Goal: Check status: Check status

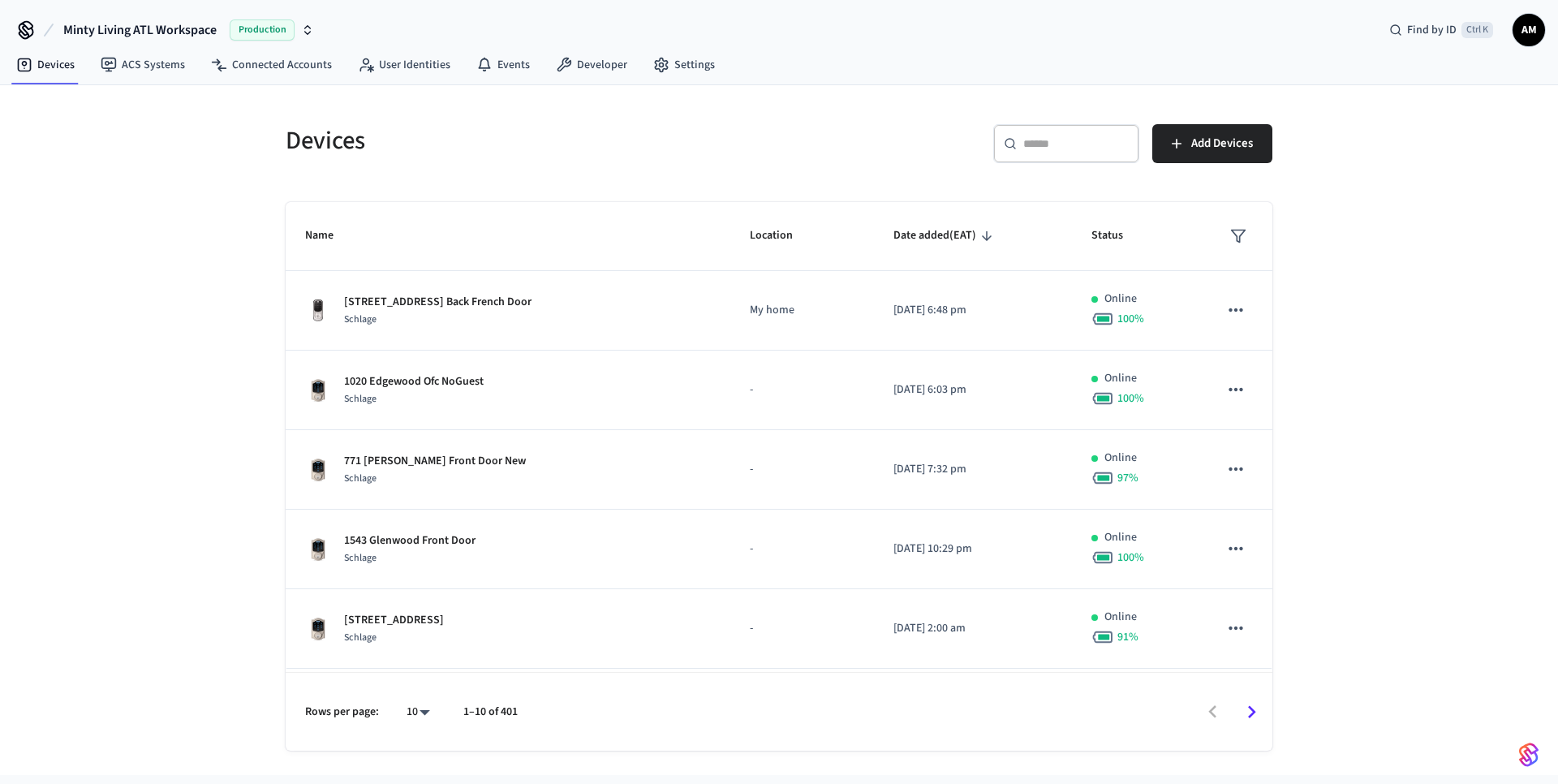
click at [1052, 153] on div "​ ​" at bounding box center [1067, 143] width 146 height 39
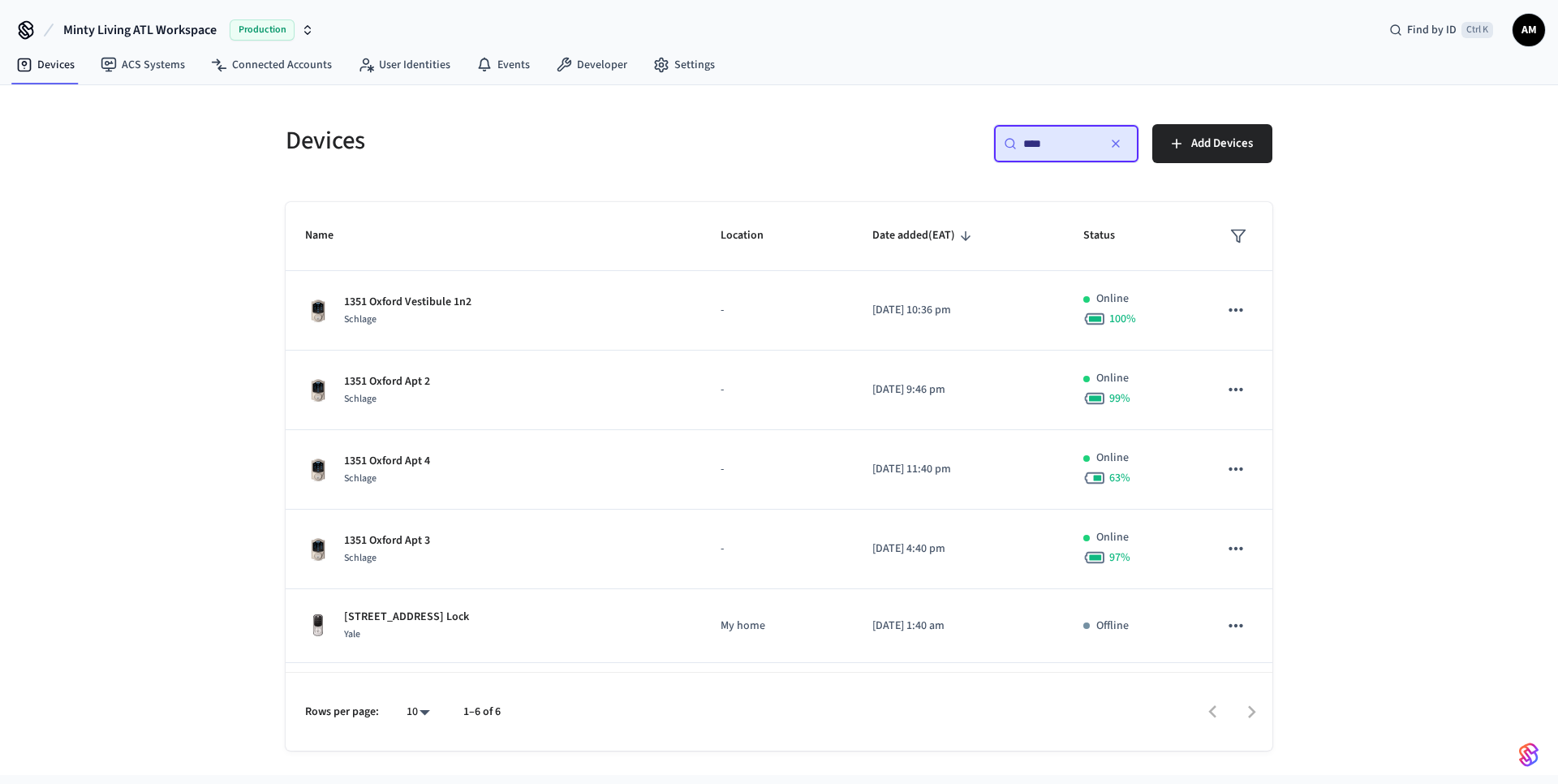
type input "****"
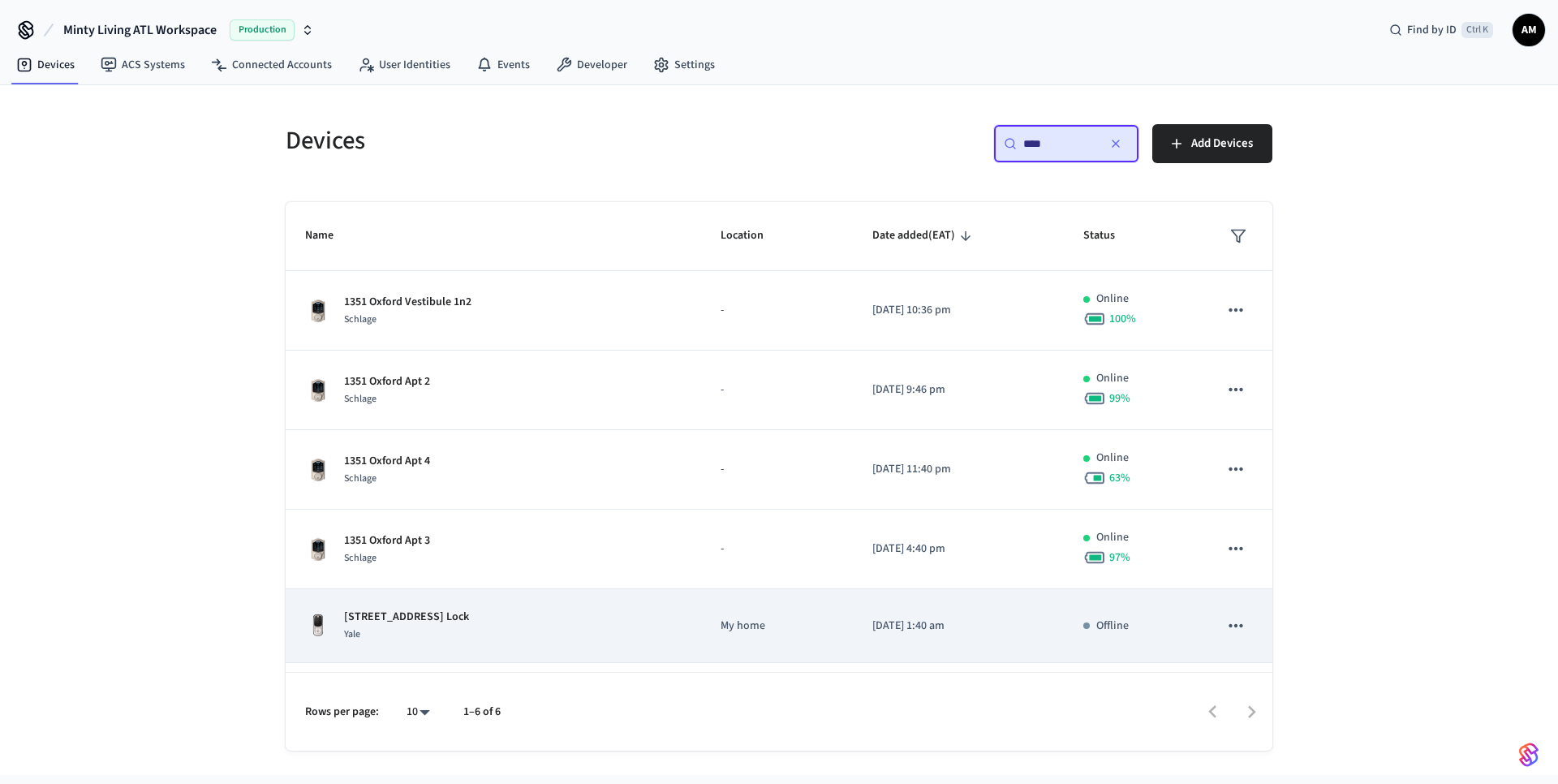
click at [403, 619] on p "[STREET_ADDRESS] Lock" at bounding box center [407, 617] width 125 height 17
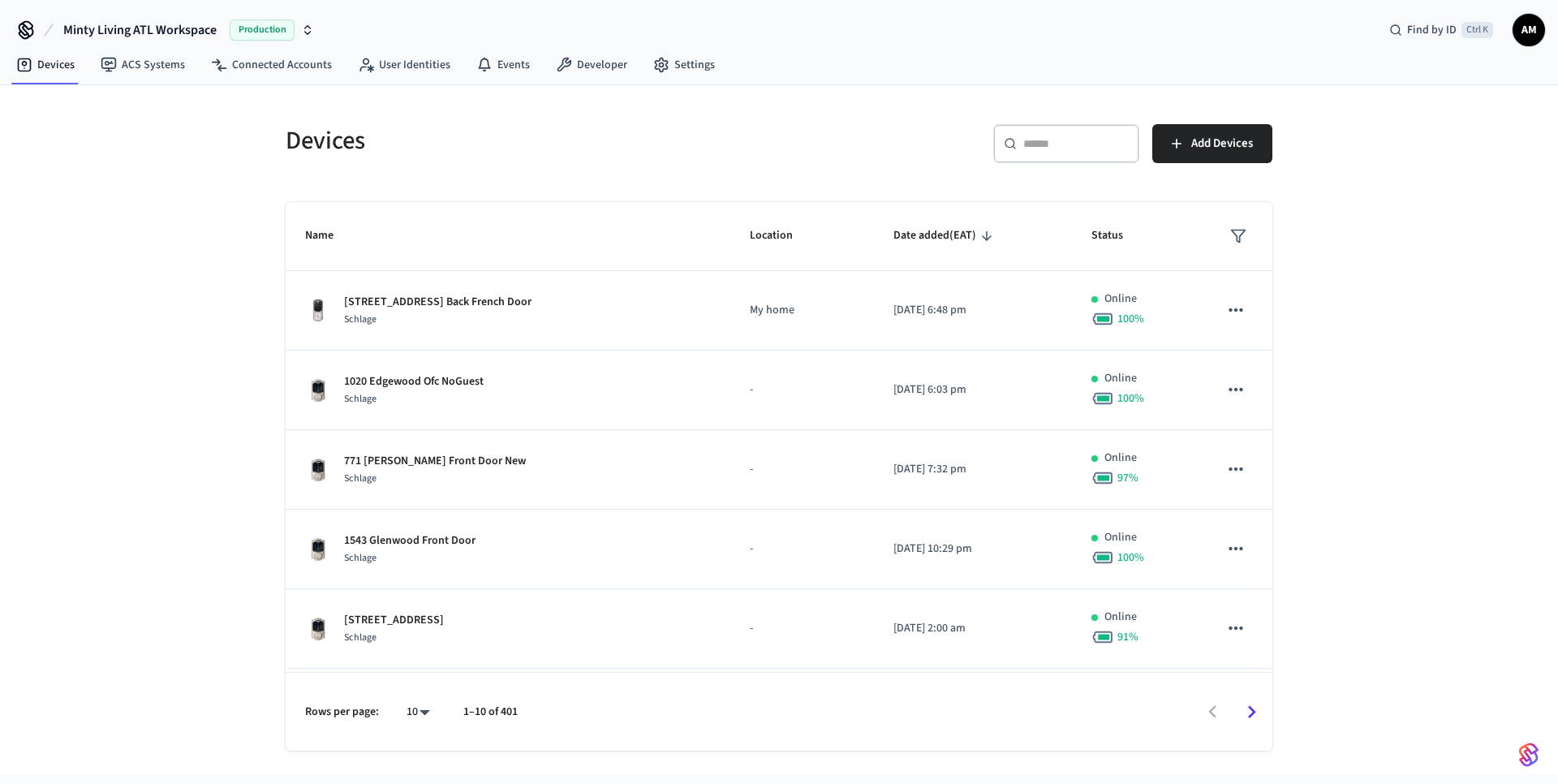
click at [1082, 151] on input "text" at bounding box center [1076, 143] width 106 height 16
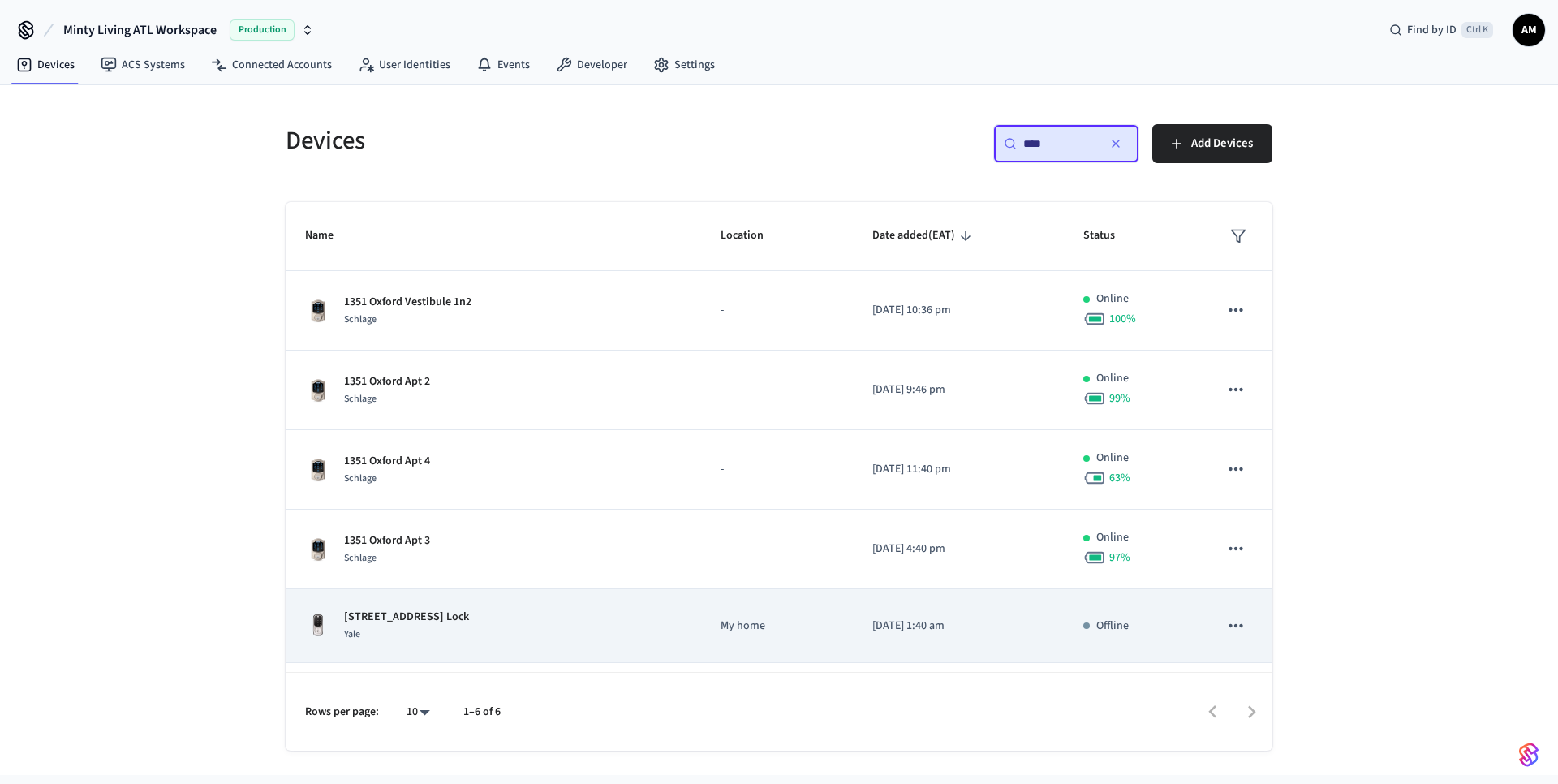
type input "****"
click at [549, 607] on td "[STREET_ADDRESS] Front Lock Yale" at bounding box center [493, 625] width 415 height 74
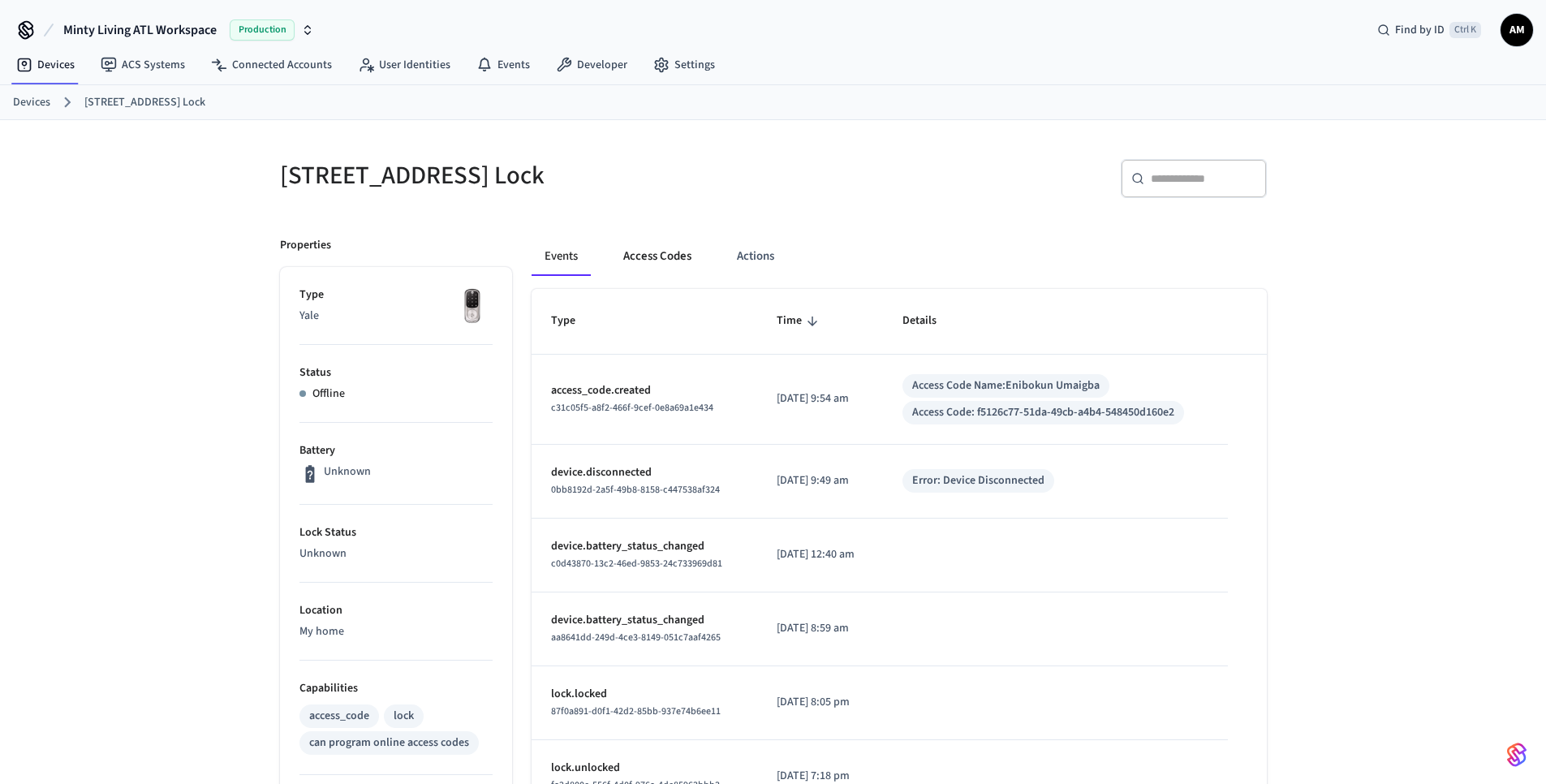
click at [652, 258] on button "Access Codes" at bounding box center [657, 257] width 94 height 39
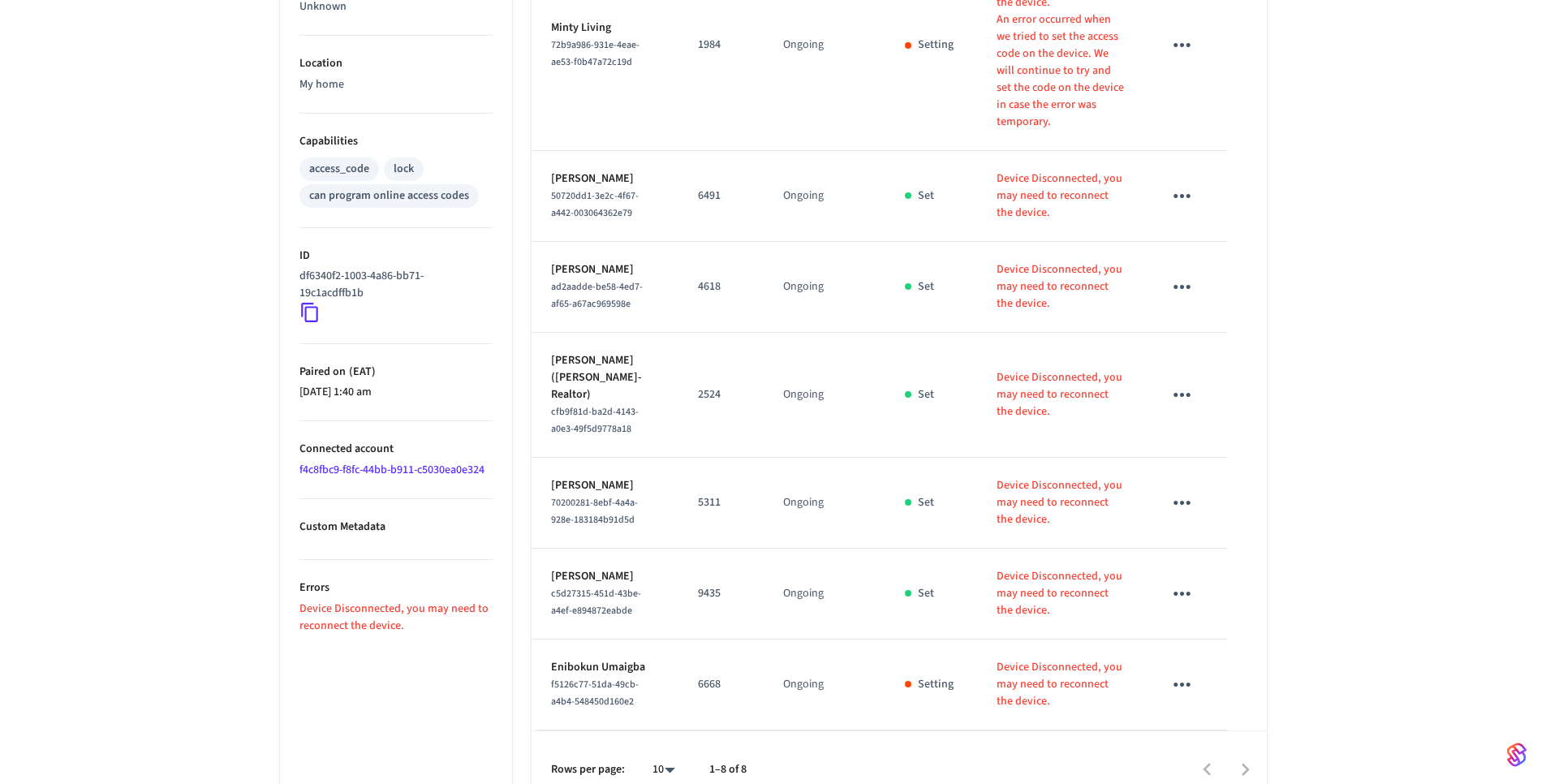
scroll to position [631, 0]
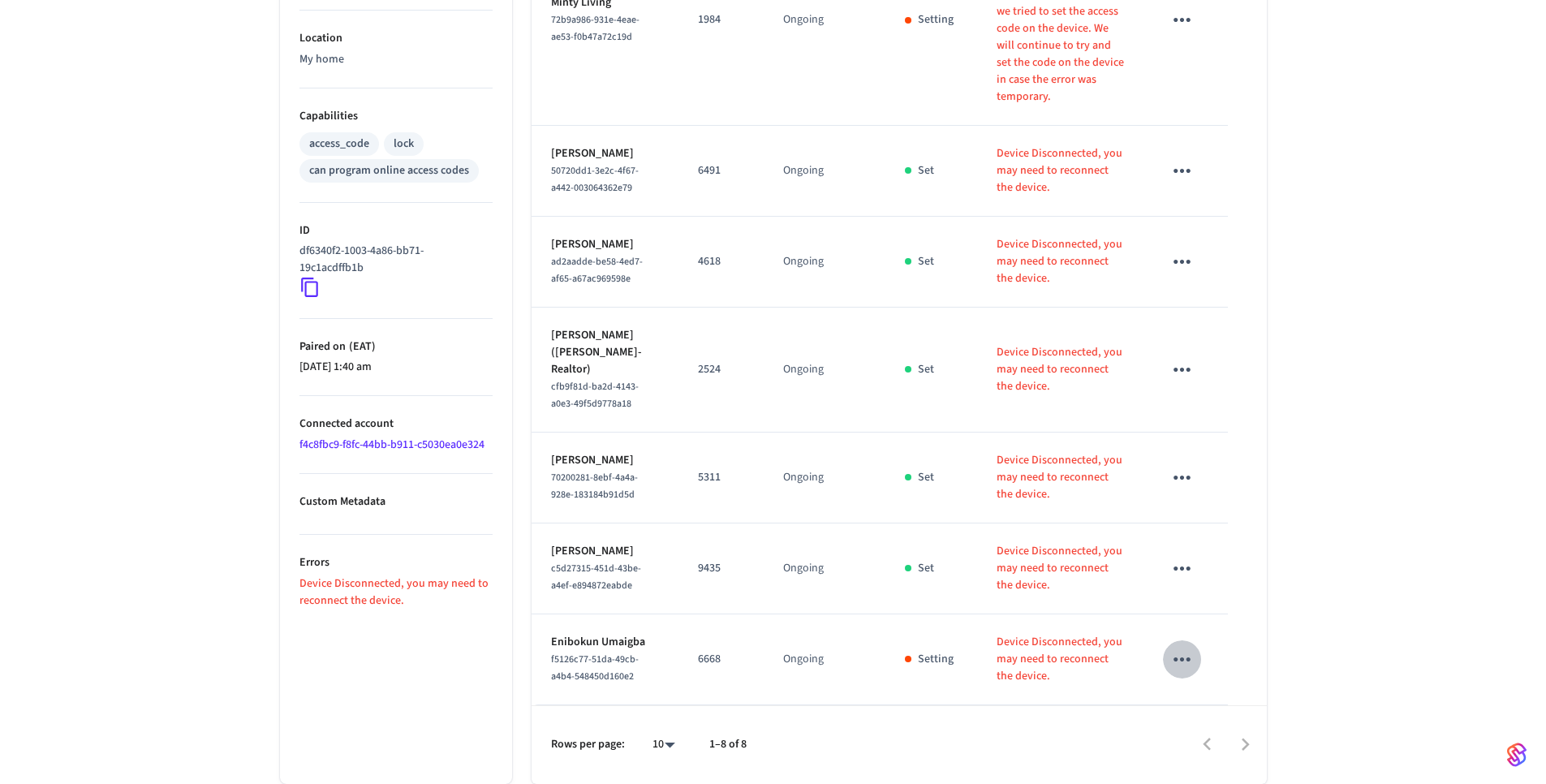
click at [1172, 647] on icon "sticky table" at bounding box center [1182, 659] width 25 height 25
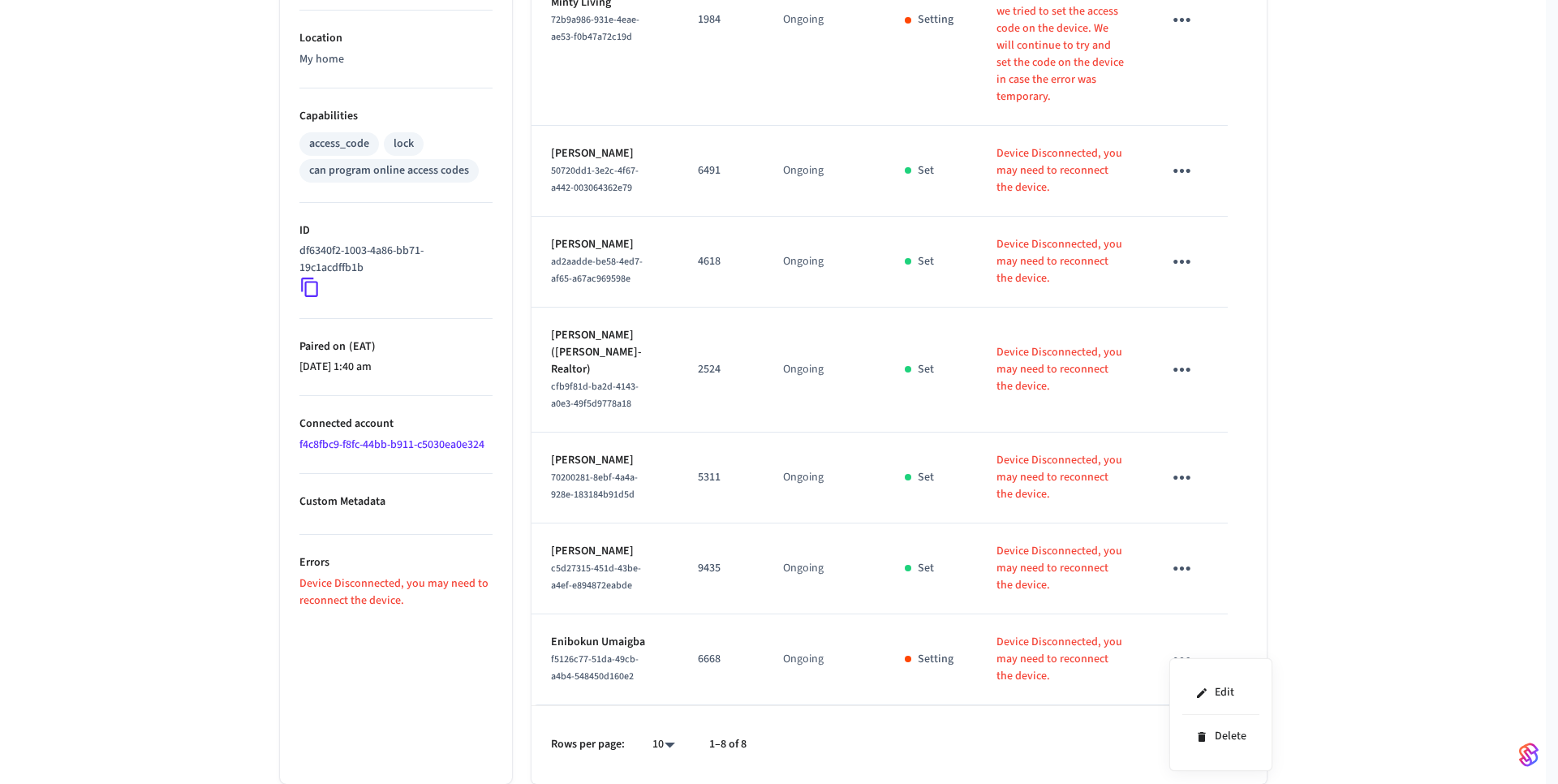
click at [1434, 573] on div at bounding box center [779, 392] width 1558 height 784
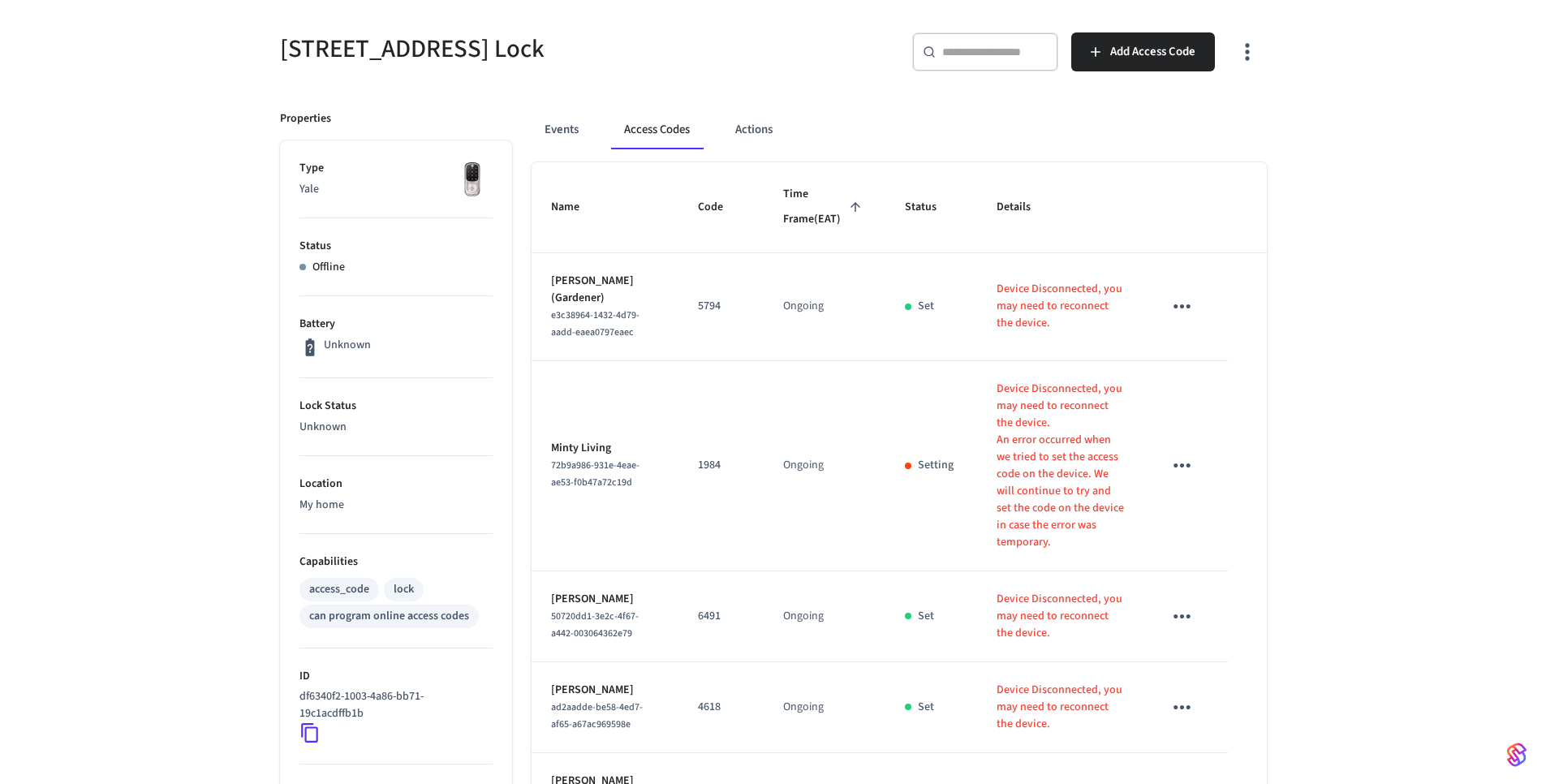
scroll to position [112, 0]
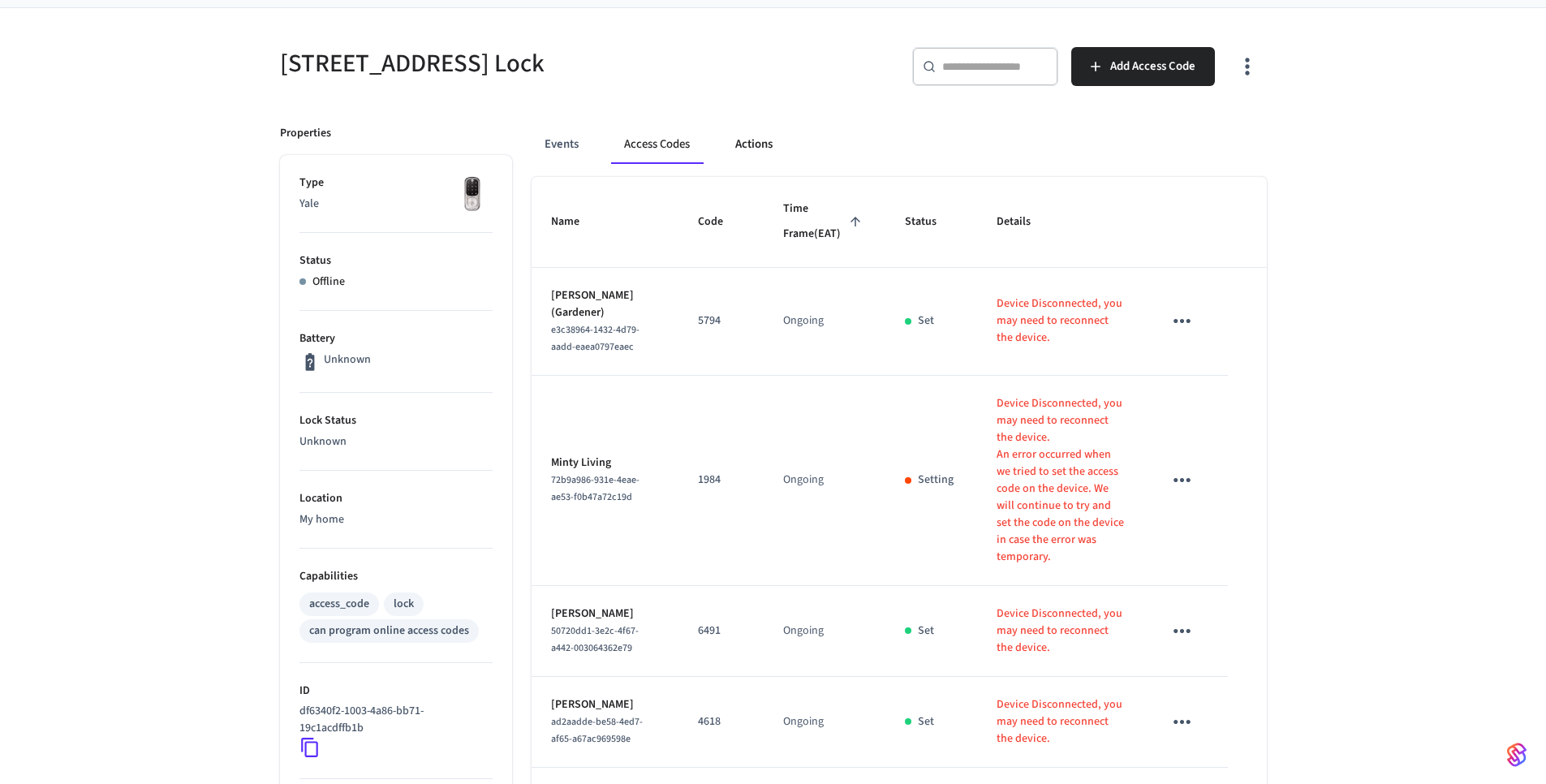
click at [745, 146] on button "Actions" at bounding box center [754, 144] width 63 height 39
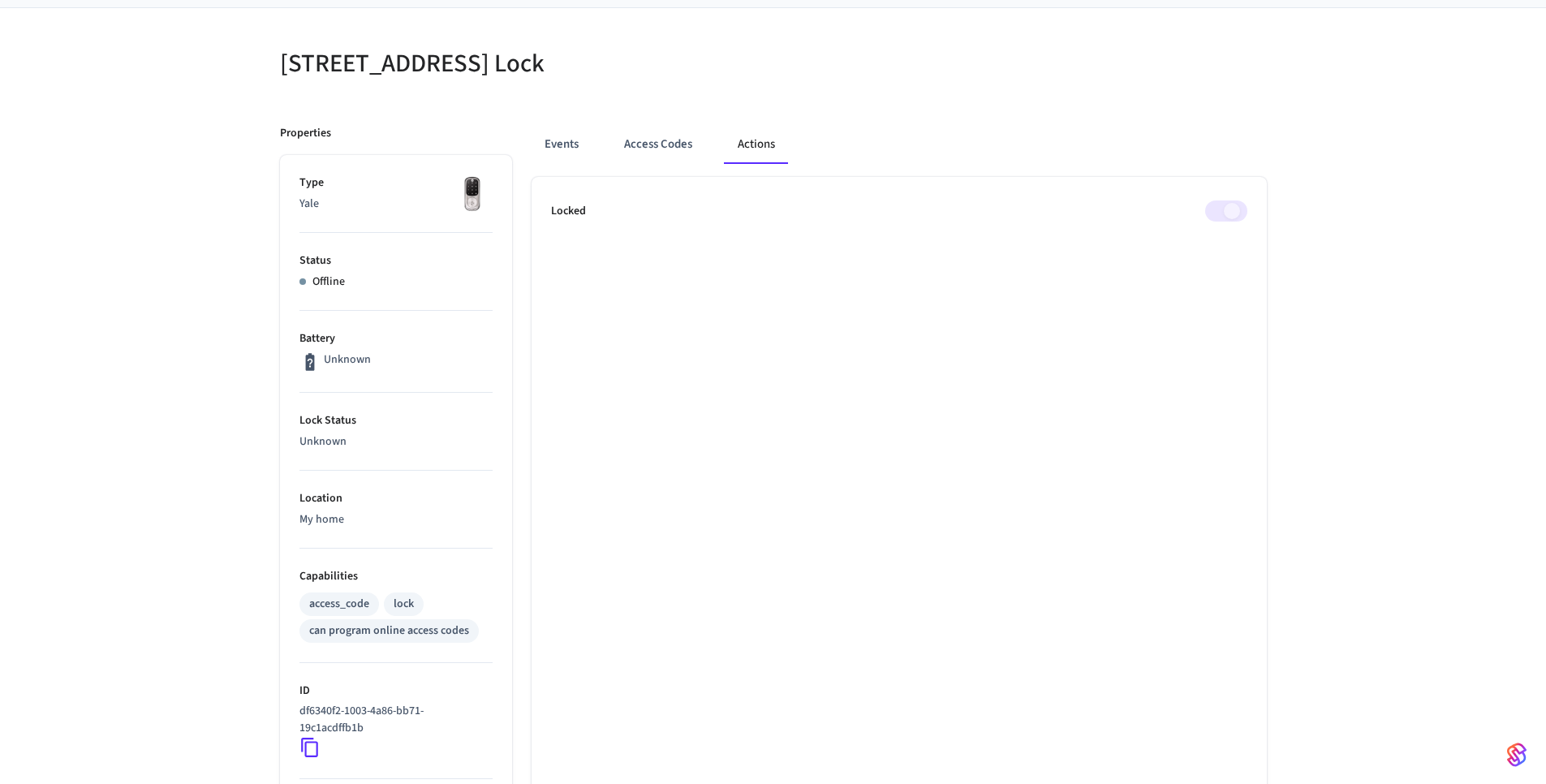
click at [1221, 212] on span at bounding box center [1226, 211] width 42 height 21
click at [342, 277] on p "Offline" at bounding box center [329, 282] width 33 height 17
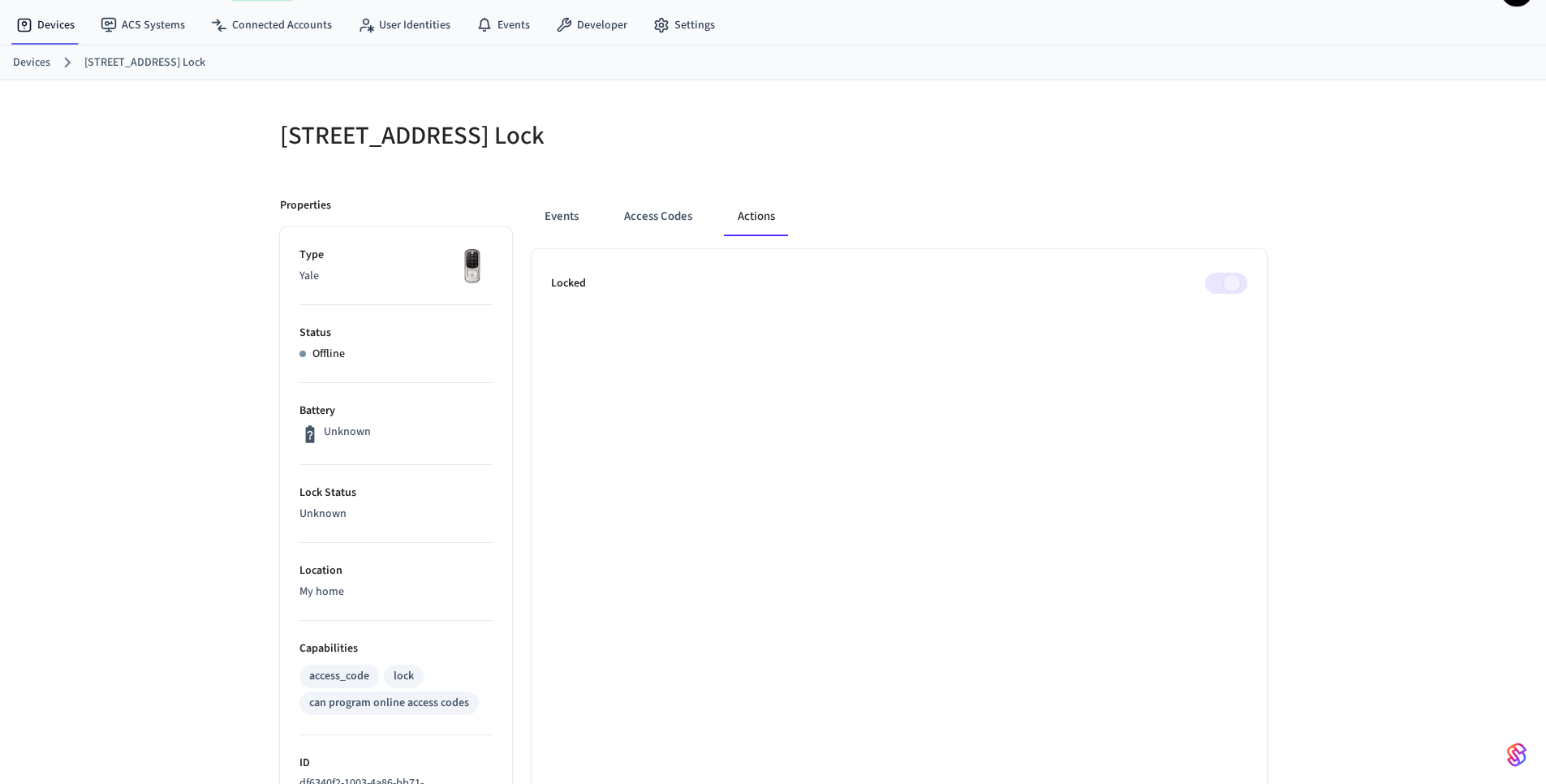
scroll to position [0, 0]
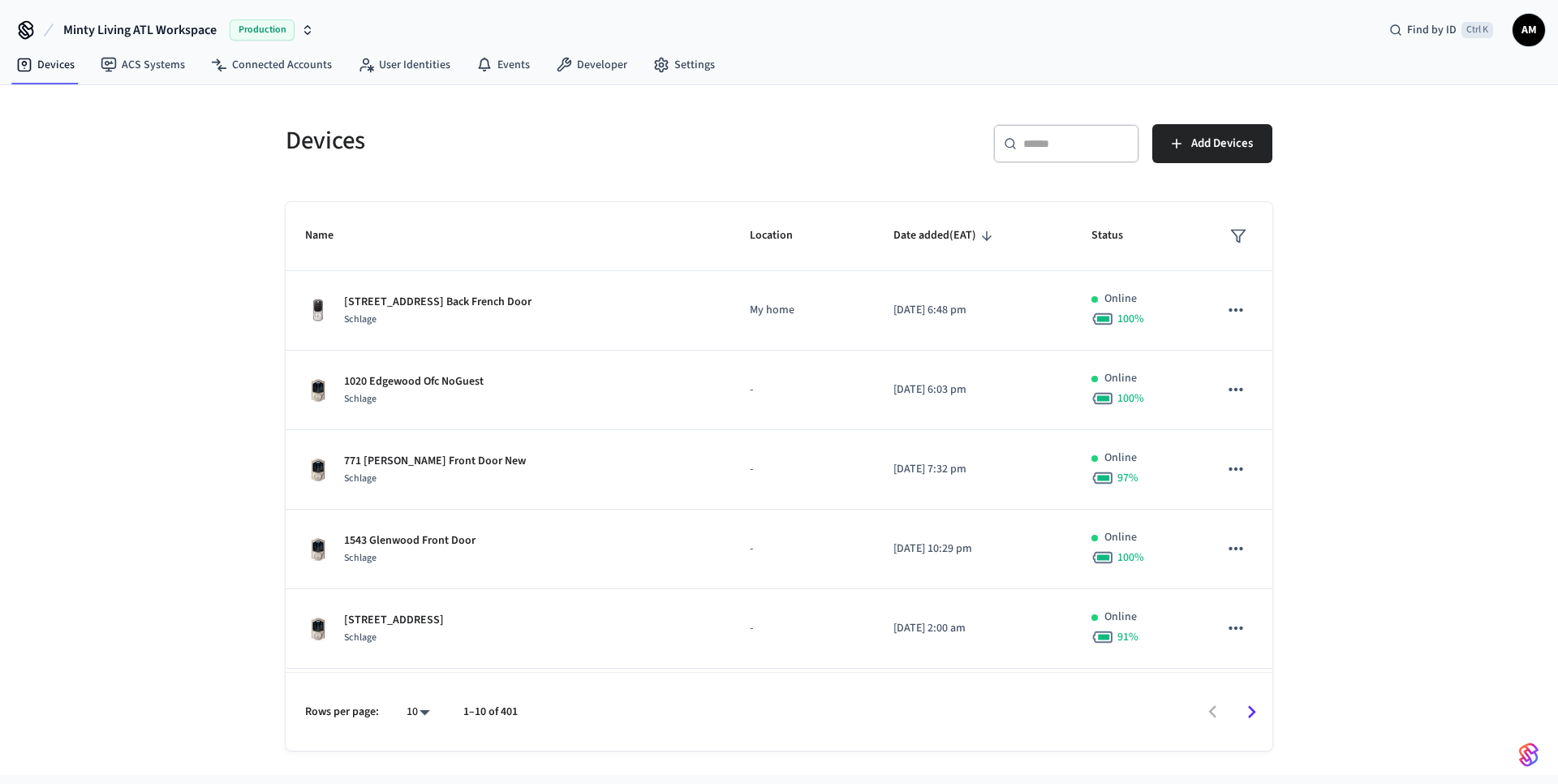
click at [1025, 138] on input "text" at bounding box center [1076, 143] width 106 height 16
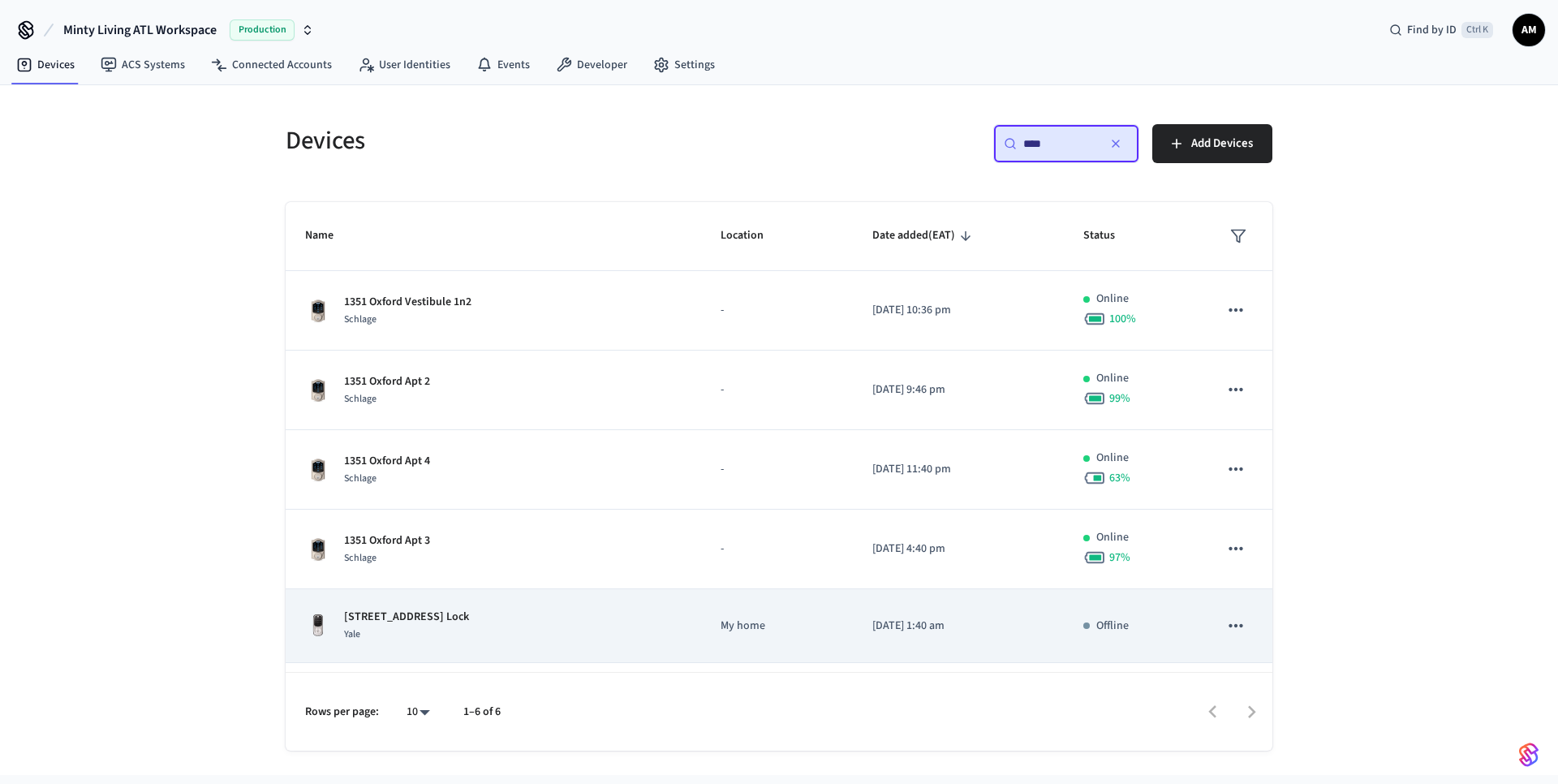
type input "****"
click at [607, 626] on div "[STREET_ADDRESS] Front Lock Yale" at bounding box center [494, 625] width 377 height 34
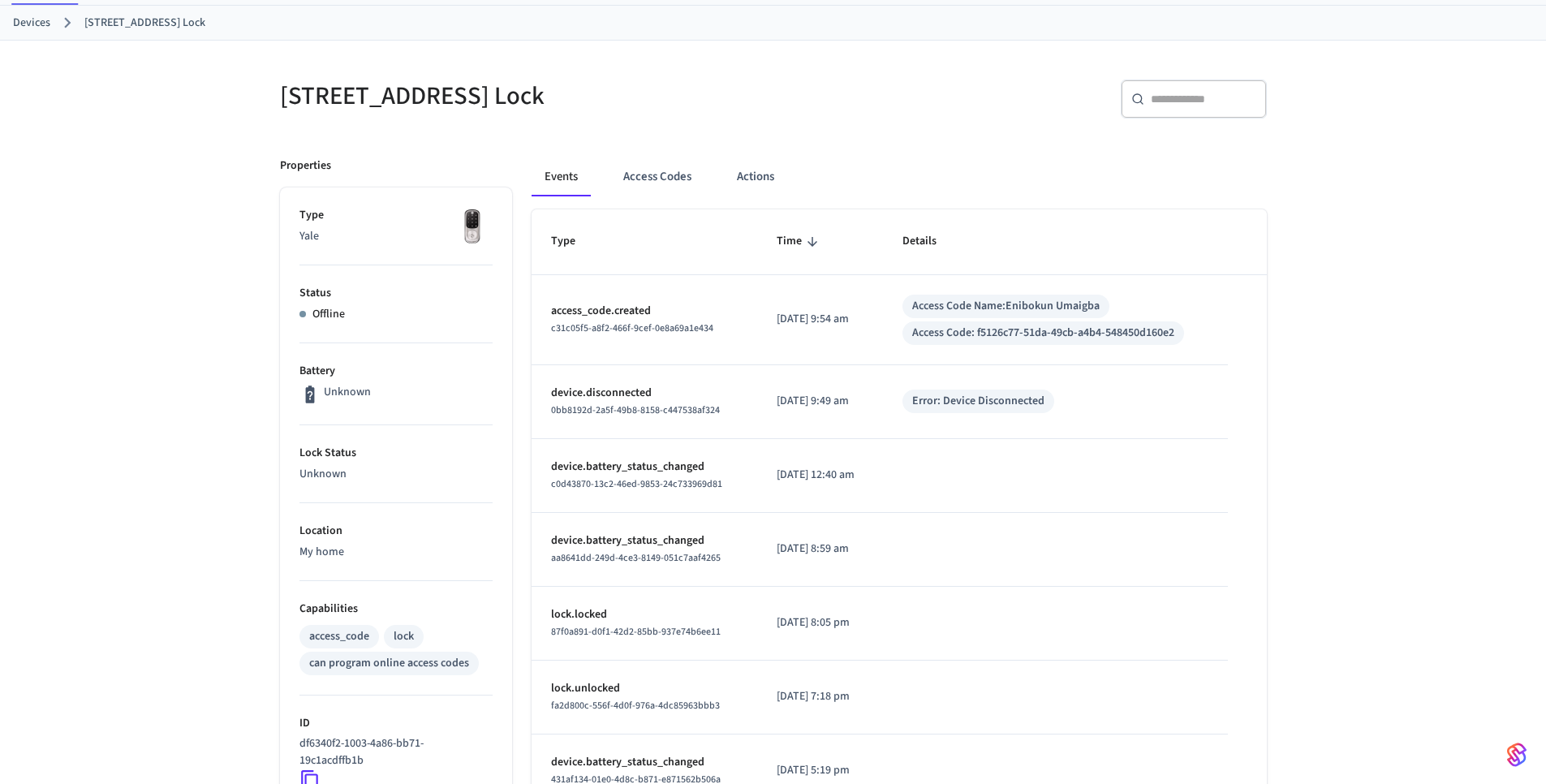
scroll to position [417, 0]
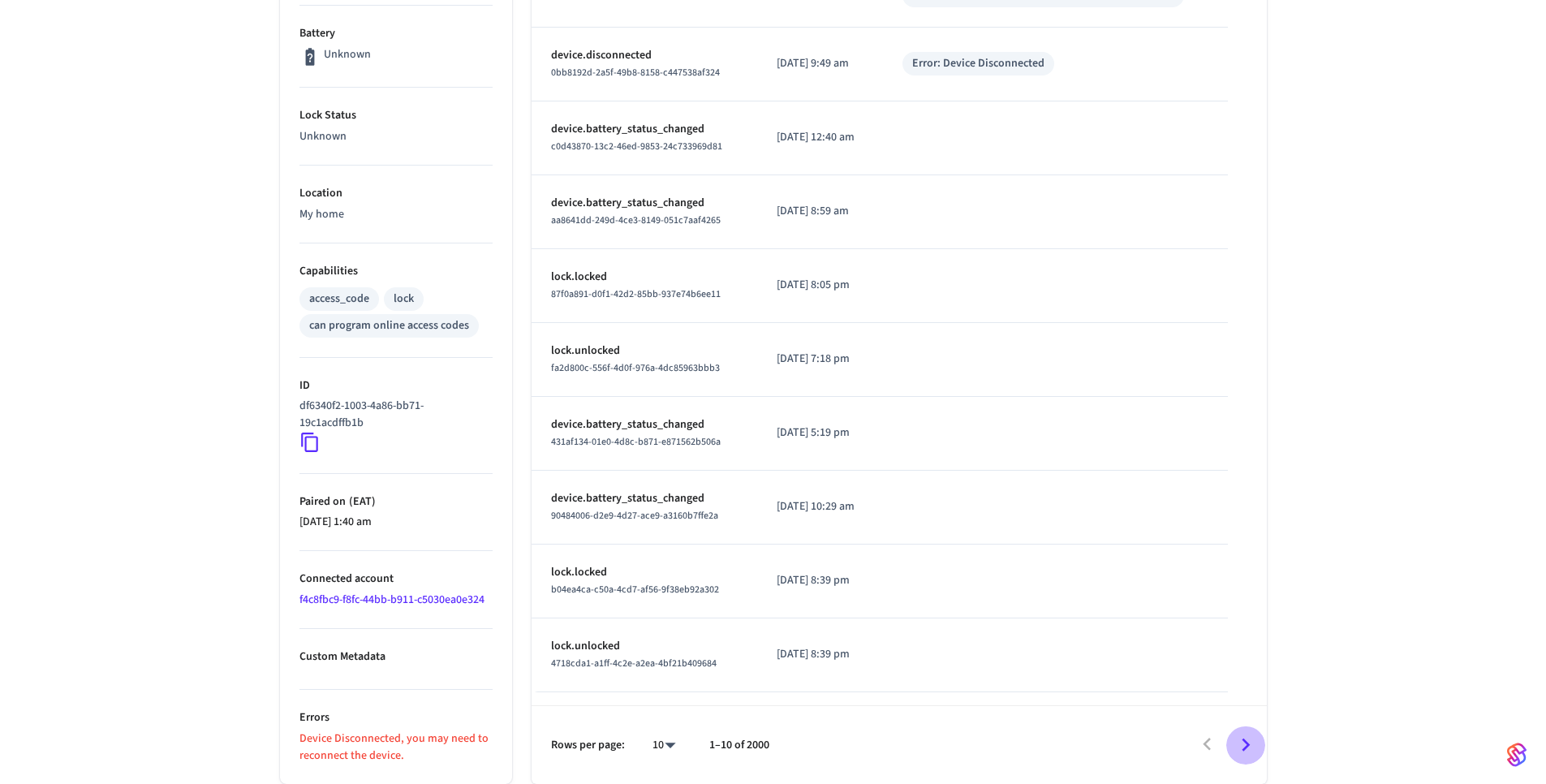
click at [1239, 741] on icon "Go to next page" at bounding box center [1245, 745] width 25 height 25
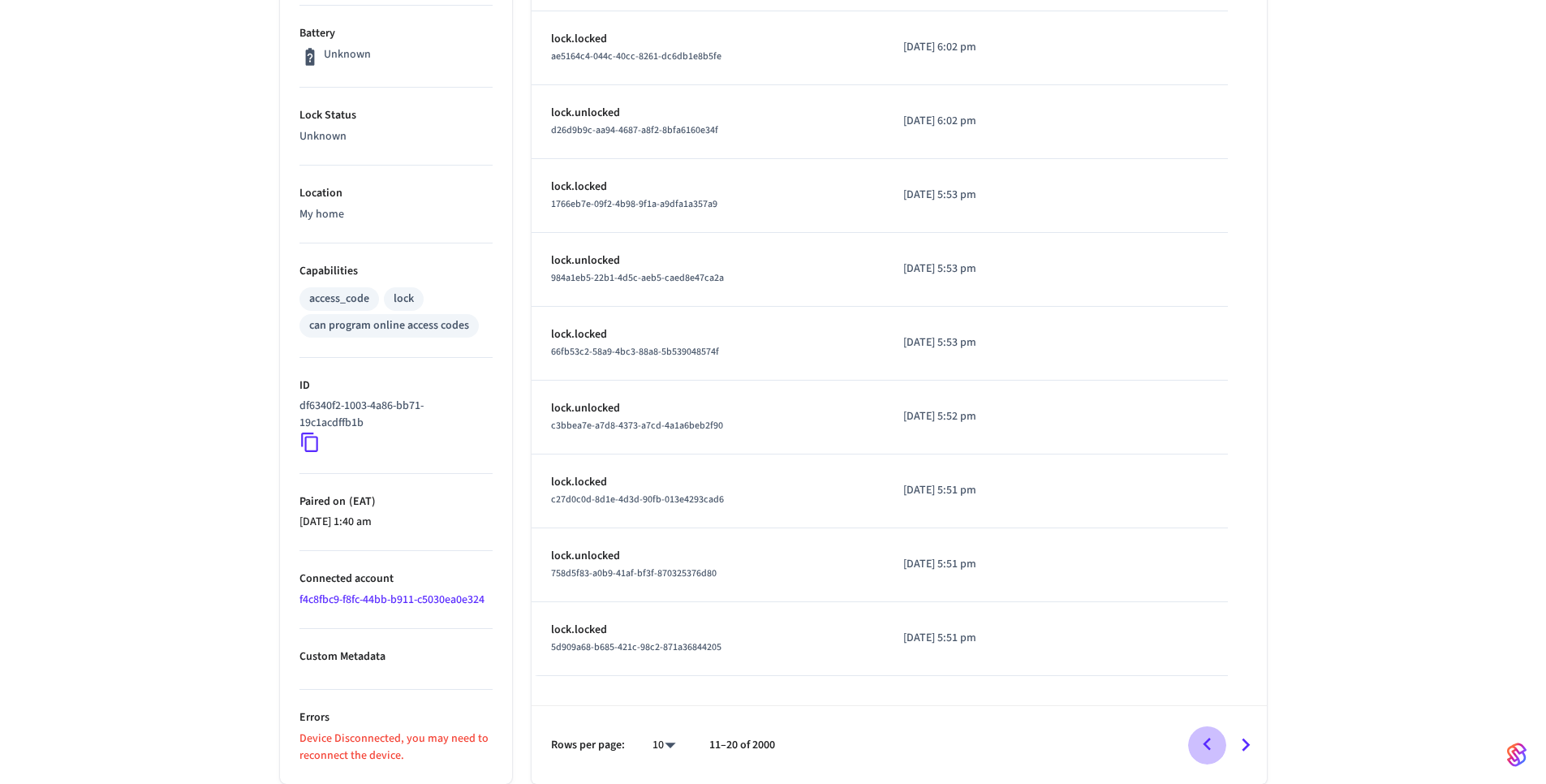
click at [1202, 745] on icon "Go to previous page" at bounding box center [1207, 745] width 25 height 25
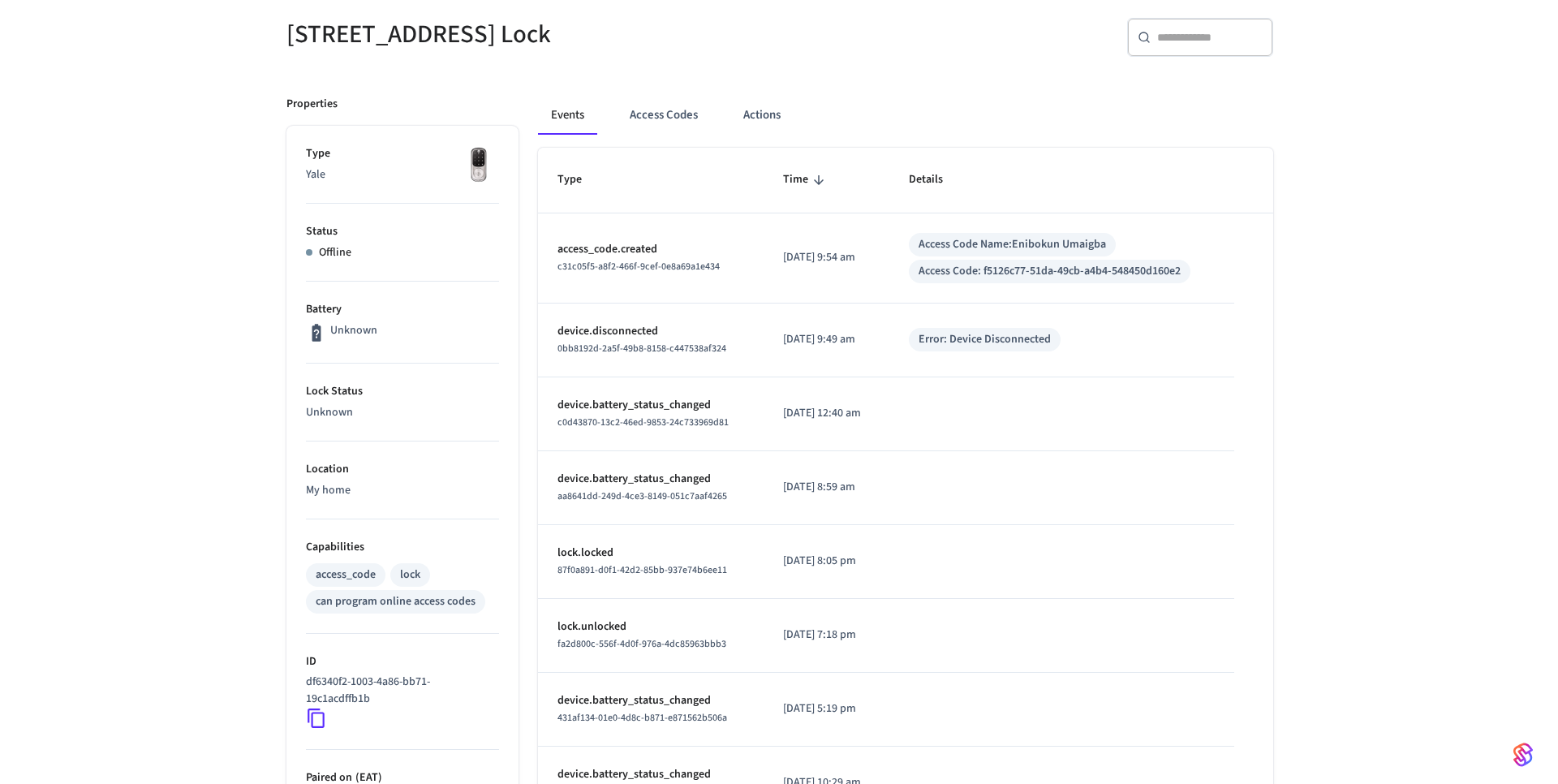
scroll to position [0, 0]
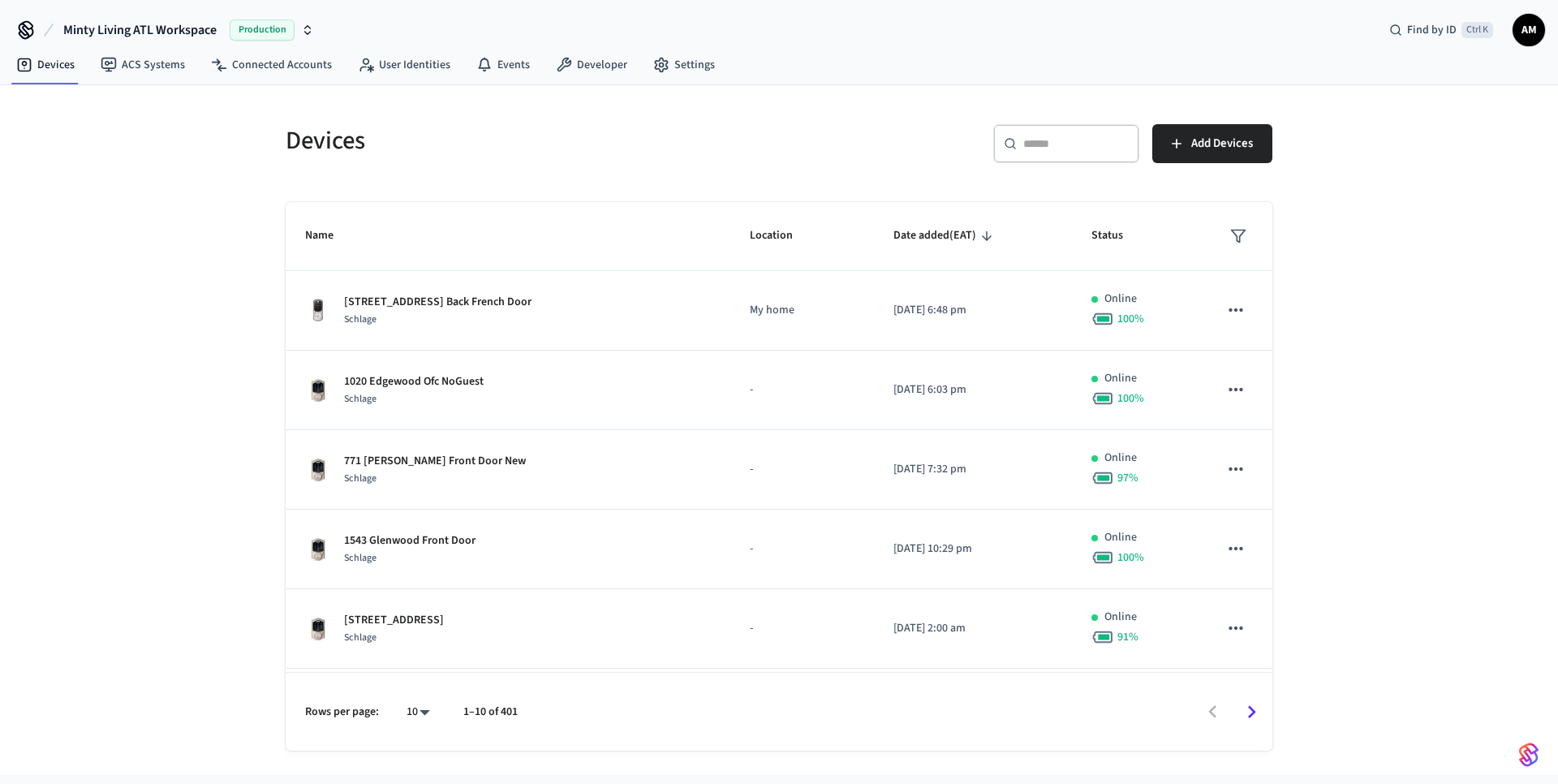
drag, startPoint x: 950, startPoint y: 319, endPoint x: 1457, endPoint y: 280, distance: 508.5
click at [1457, 280] on div "Devices ​ ​ Add Devices Name Location Date added (EAT) Status [STREET_ADDRESS] …" at bounding box center [779, 430] width 1558 height 690
click at [1406, 404] on div "Devices ​ ​ Add Devices Name Location Date added (EAT) Status [STREET_ADDRESS] …" at bounding box center [779, 430] width 1558 height 690
click at [1042, 143] on input "text" at bounding box center [1076, 143] width 106 height 16
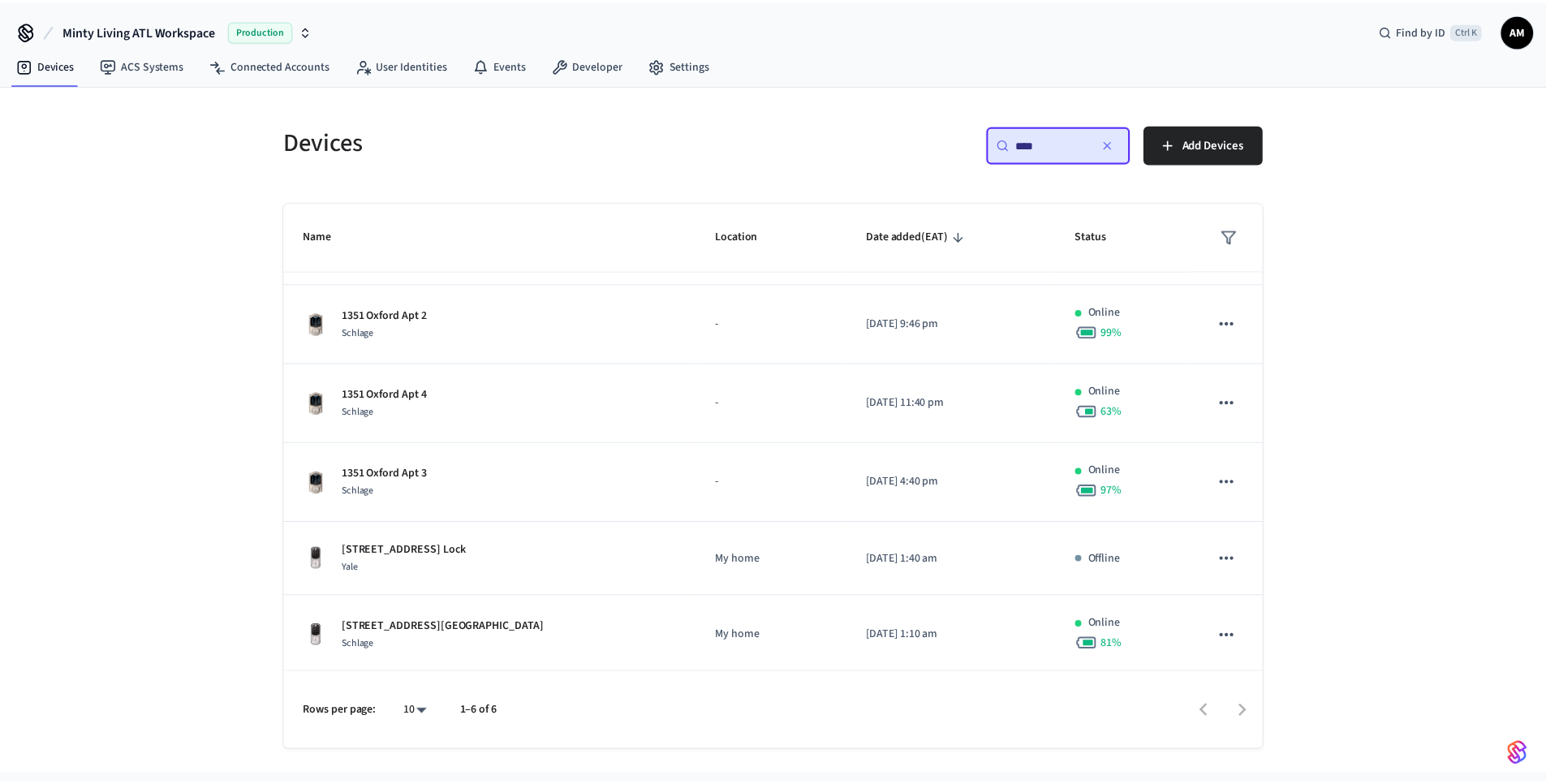
scroll to position [70, 0]
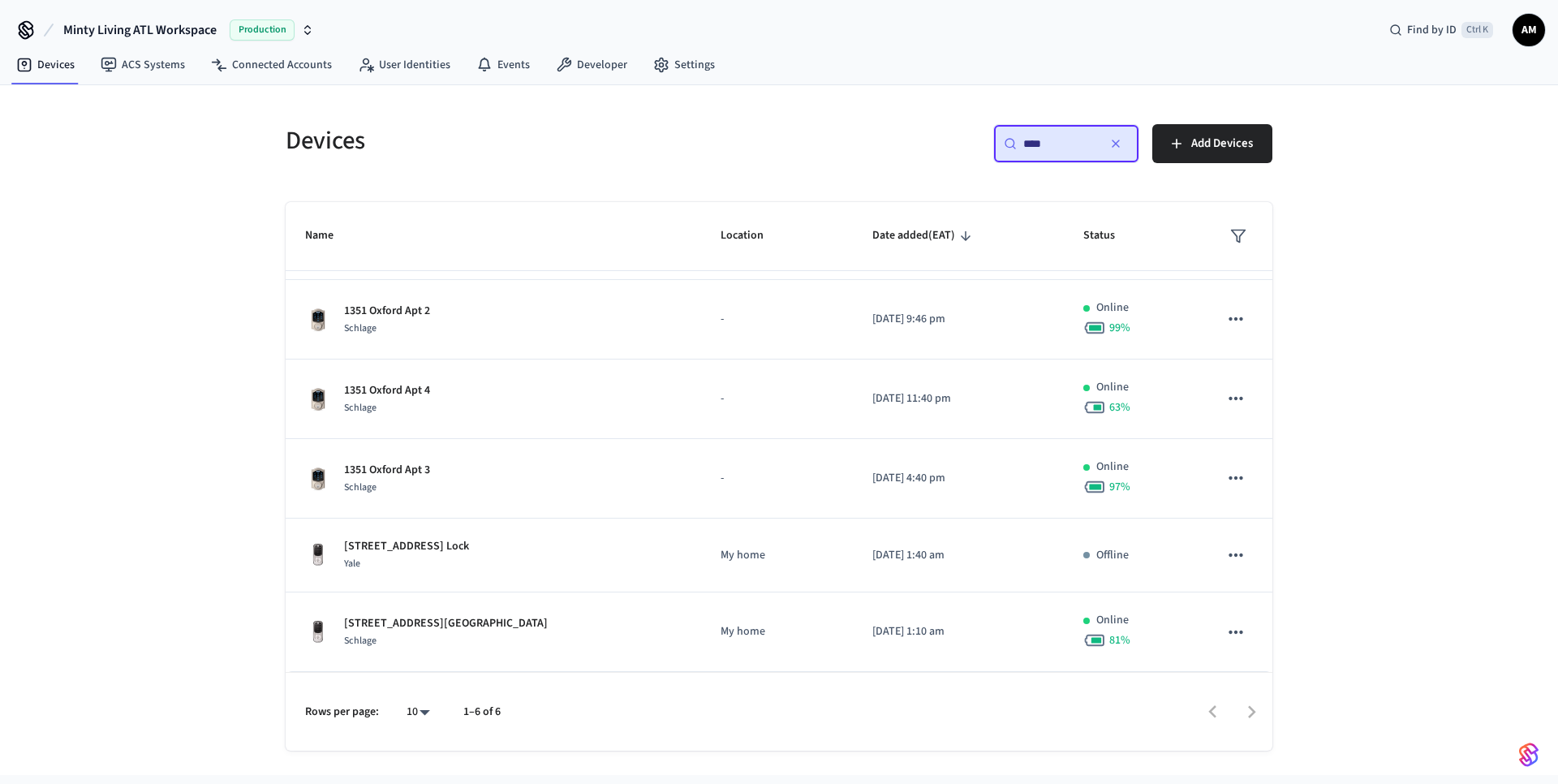
type input "****"
click at [1248, 708] on div at bounding box center [894, 712] width 754 height 38
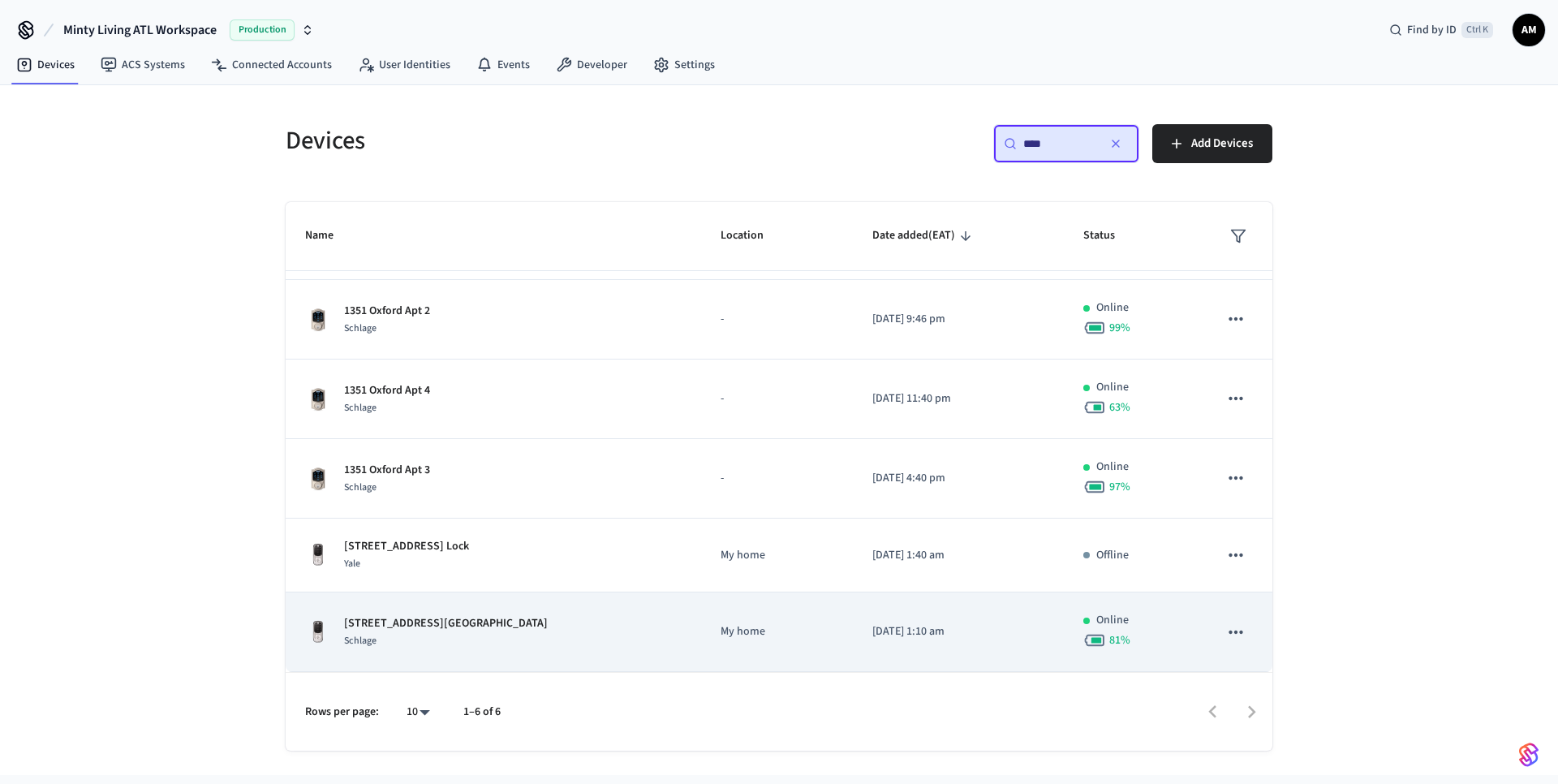
click at [721, 636] on p "My home" at bounding box center [777, 632] width 112 height 17
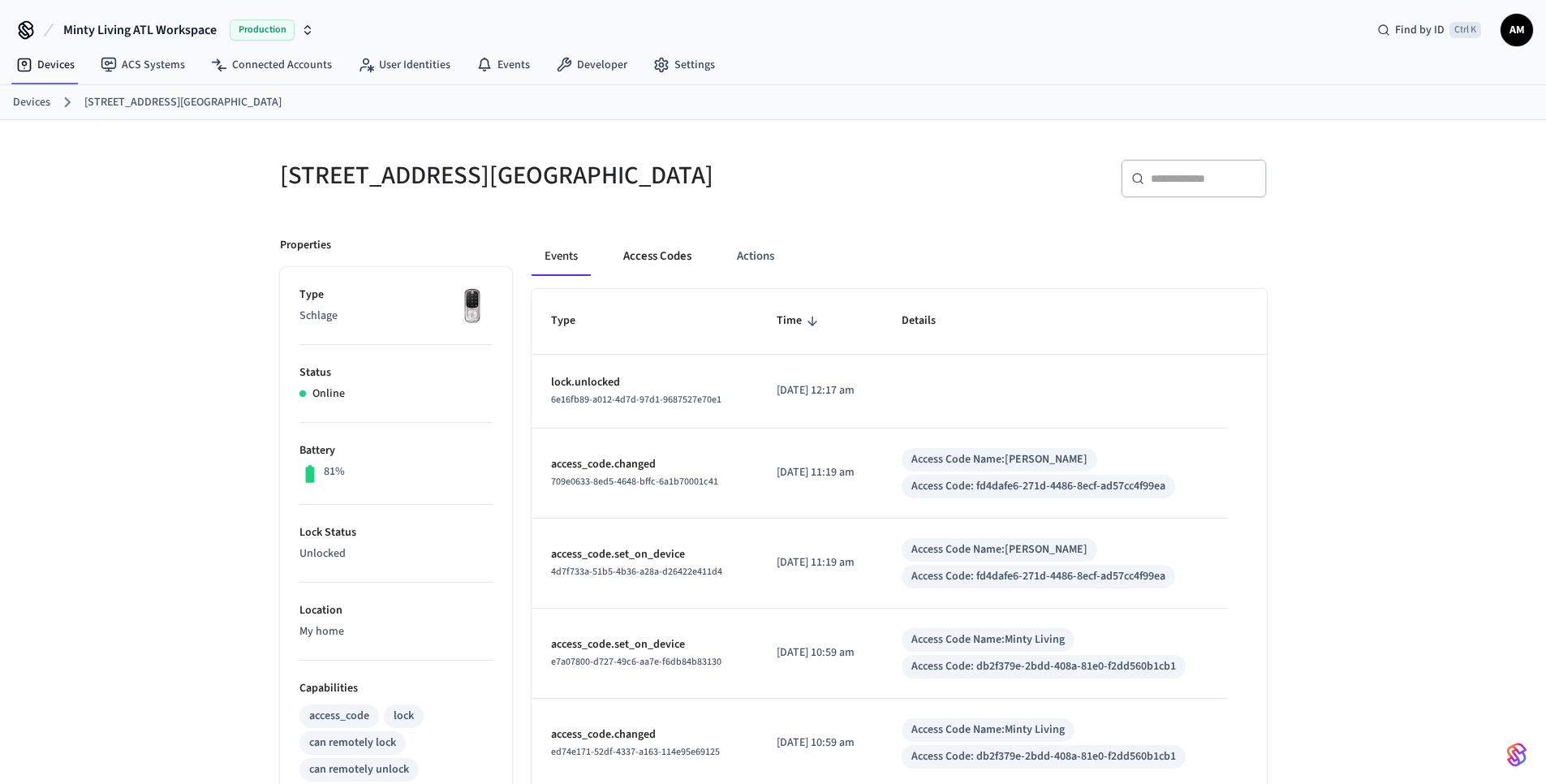
click at [628, 258] on button "Access Codes" at bounding box center [657, 257] width 94 height 39
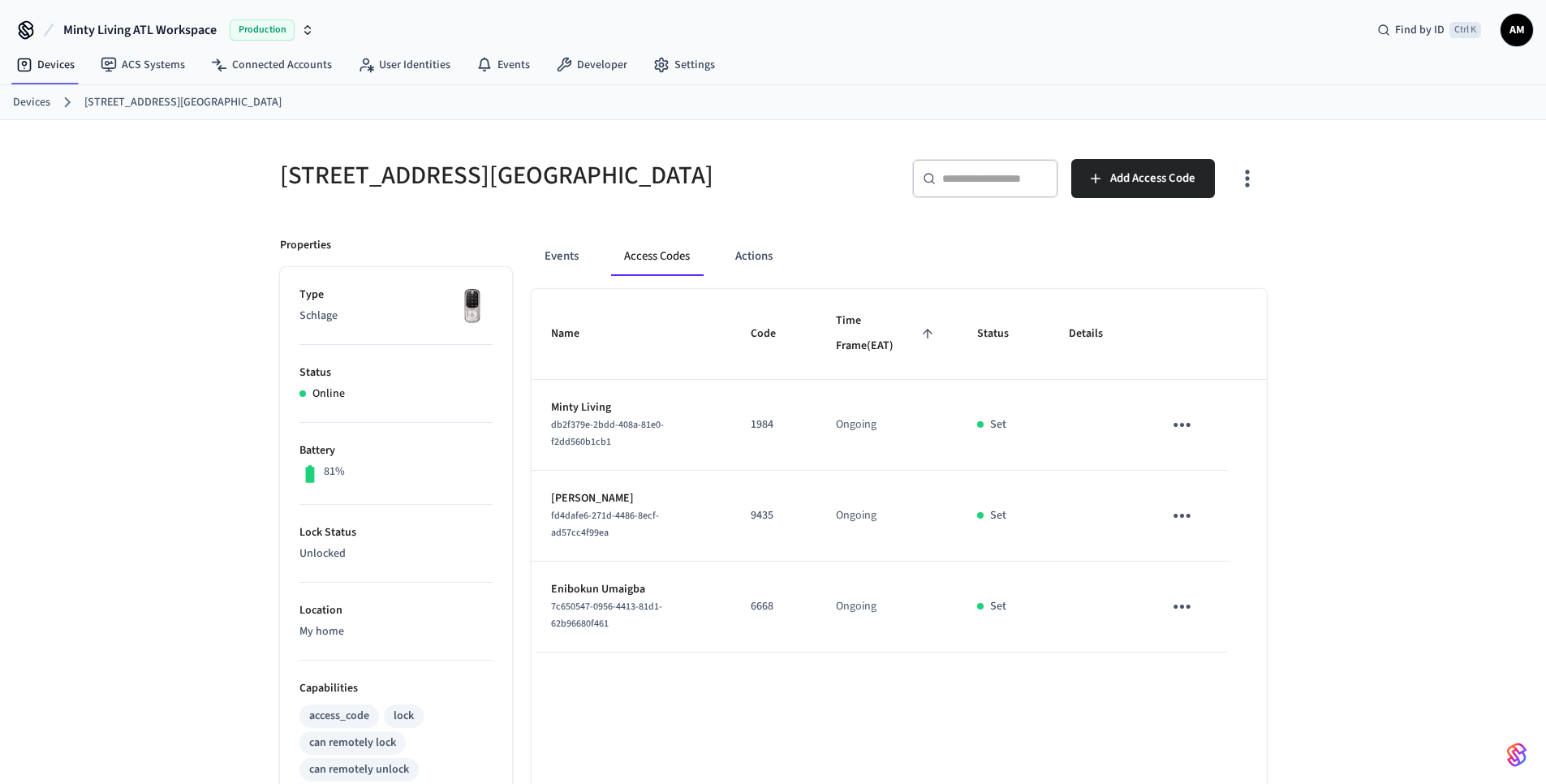
click at [472, 300] on img at bounding box center [472, 306] width 40 height 40
click at [556, 249] on button "Events" at bounding box center [561, 257] width 60 height 39
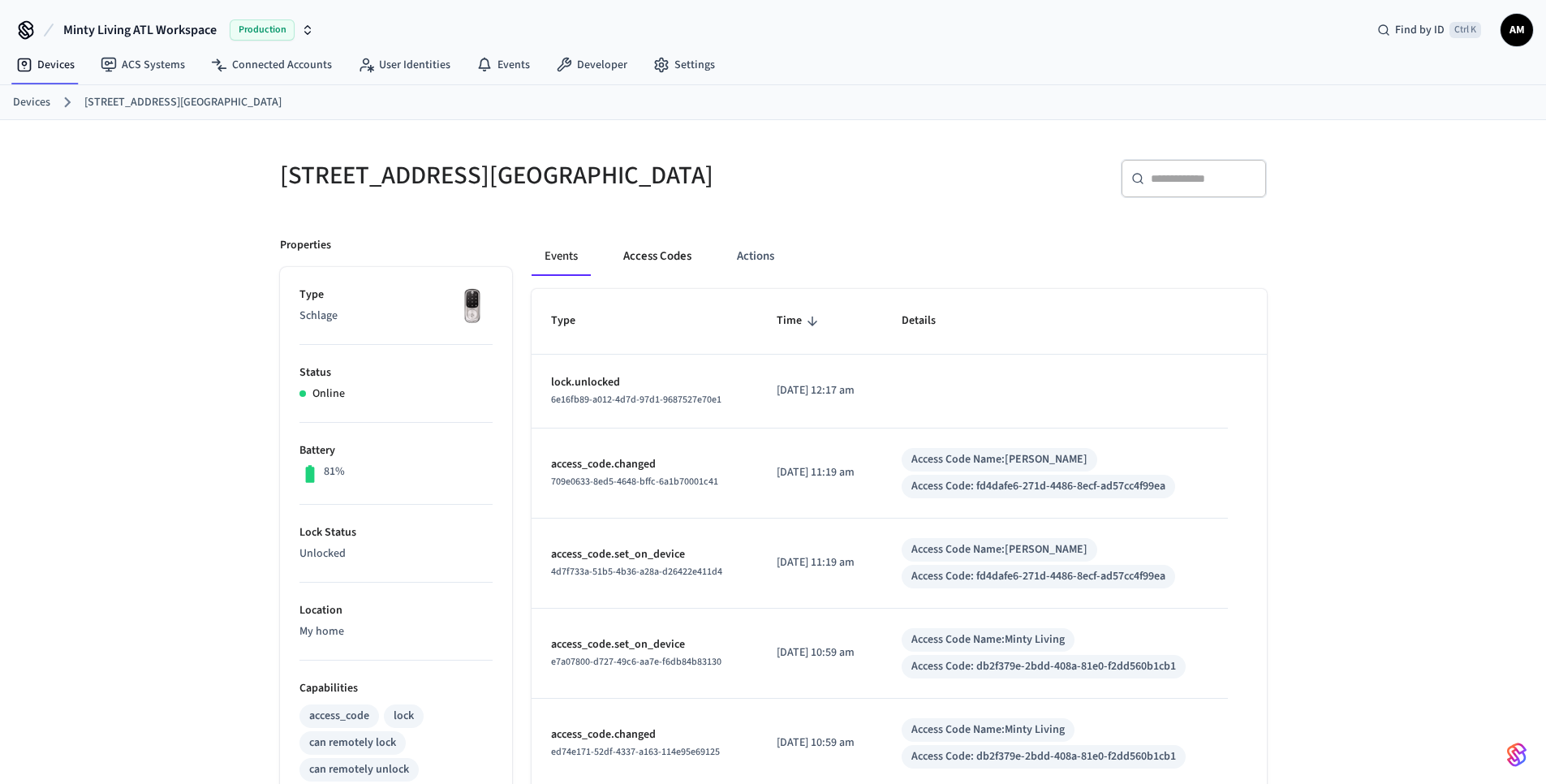
click at [628, 258] on button "Access Codes" at bounding box center [657, 257] width 94 height 39
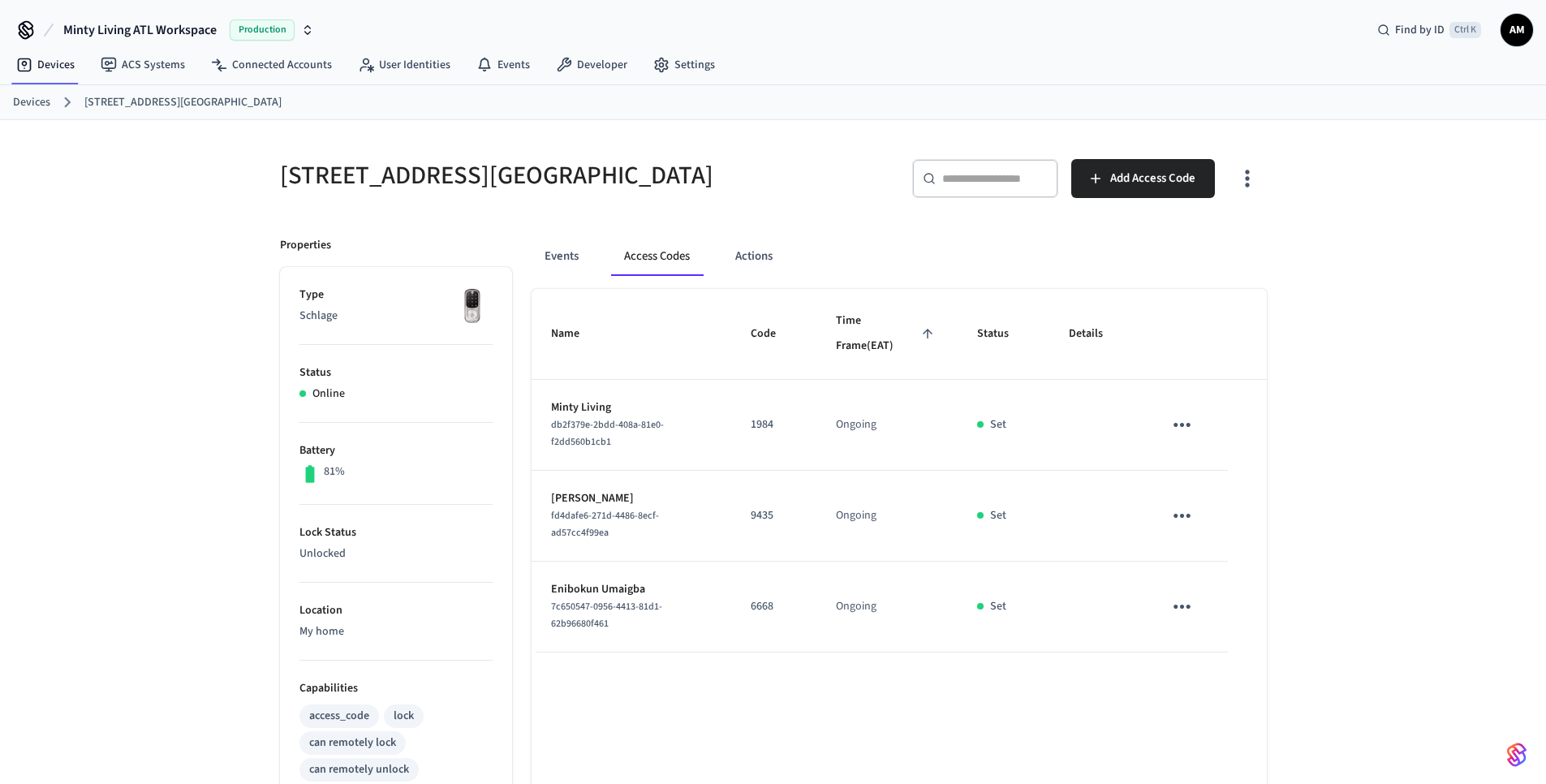
click at [1245, 177] on icon "button" at bounding box center [1246, 178] width 25 height 25
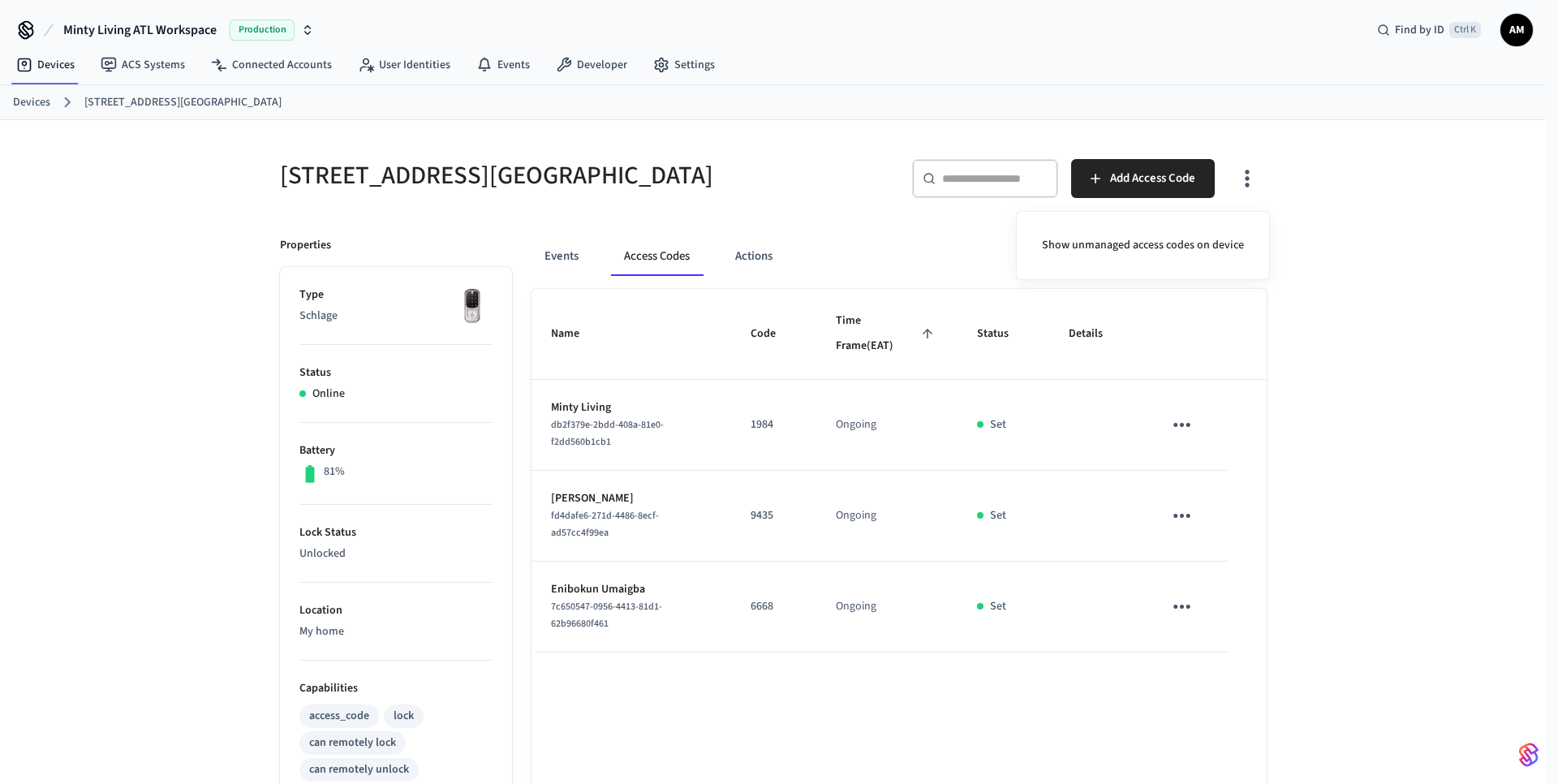
click at [1495, 349] on div at bounding box center [779, 392] width 1558 height 784
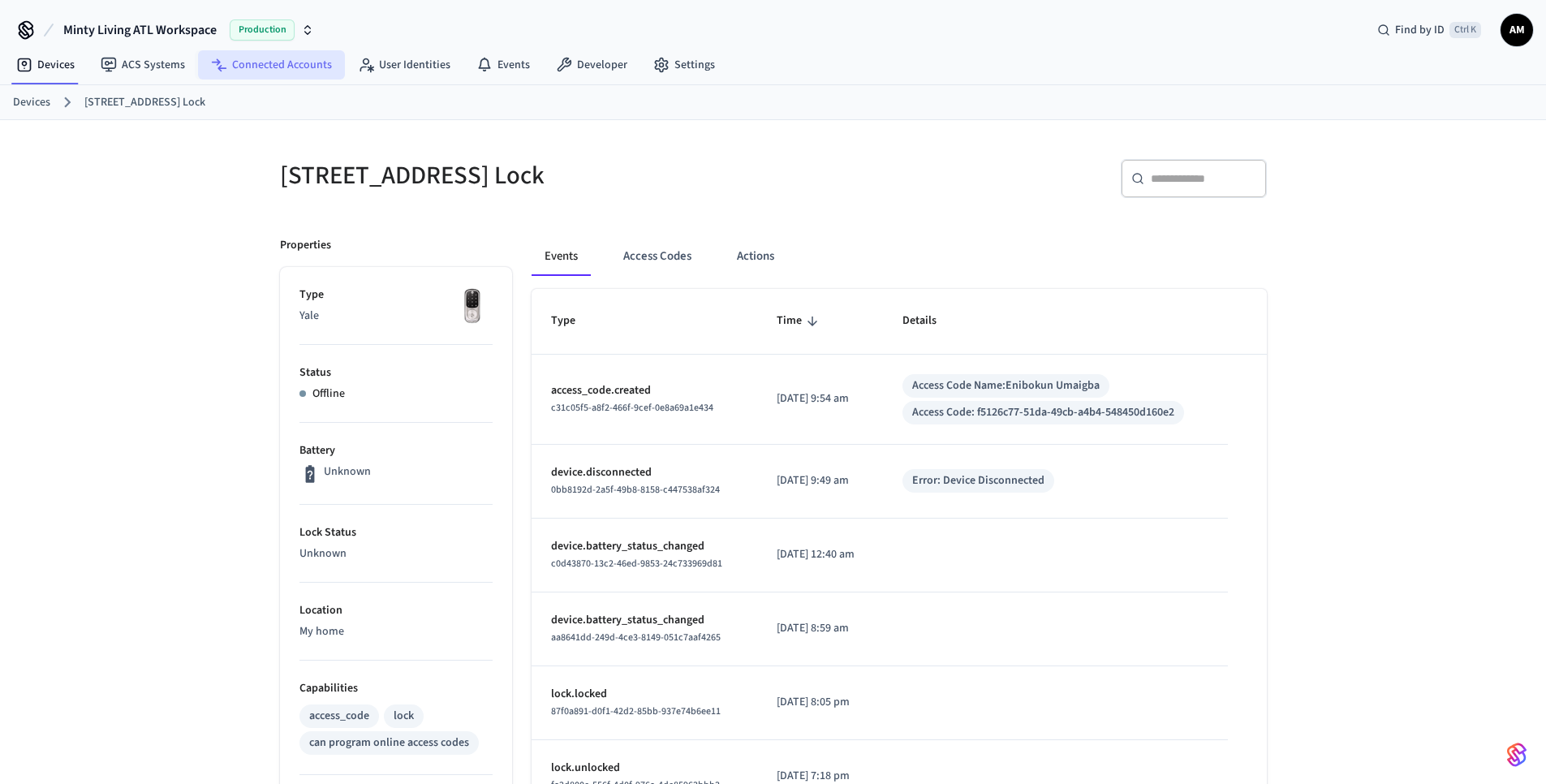
click at [283, 64] on link "Connected Accounts" at bounding box center [271, 64] width 147 height 29
